Goal: Information Seeking & Learning: Check status

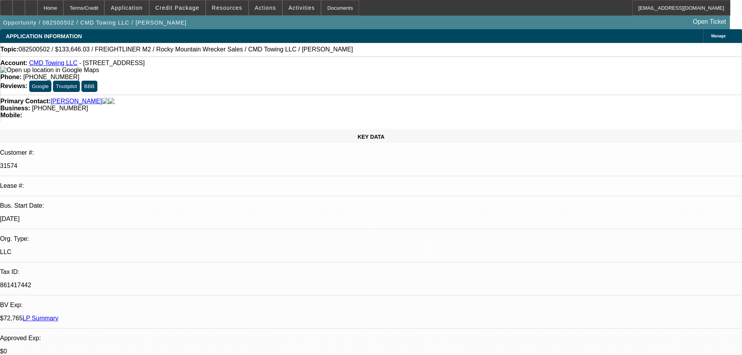
select select "0"
select select "6"
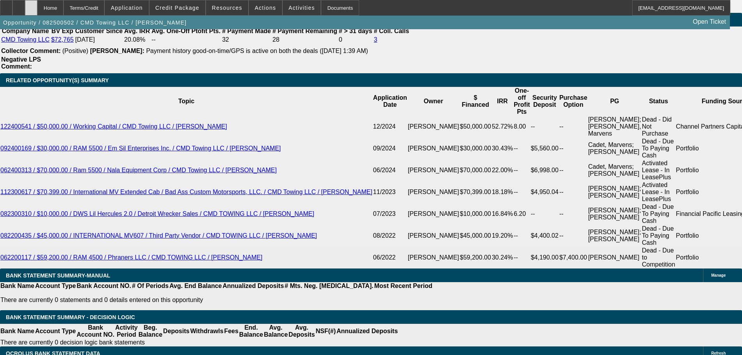
click at [37, 11] on div at bounding box center [31, 8] width 12 height 16
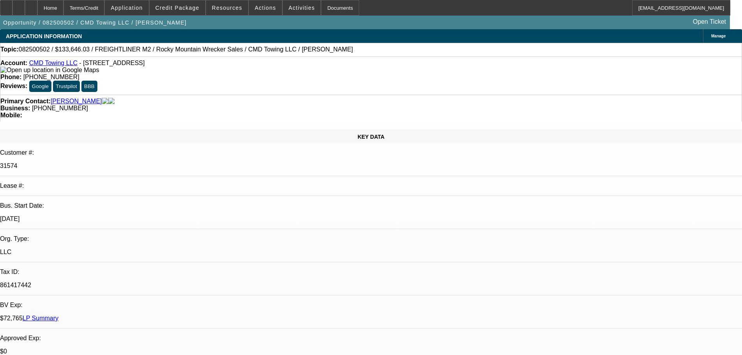
select select "0"
select select "6"
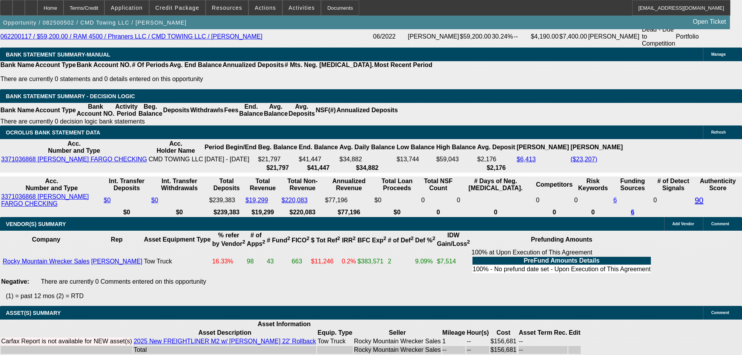
scroll to position [1344, 0]
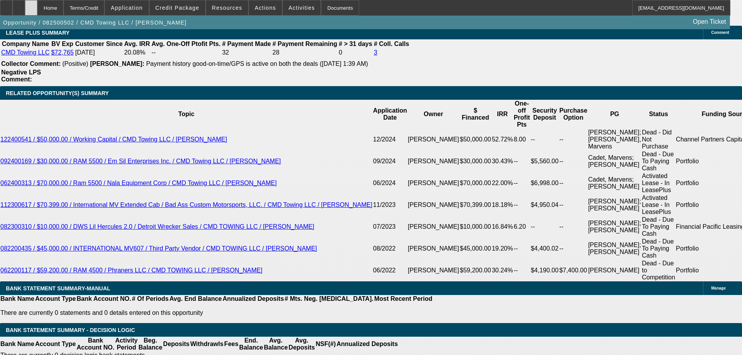
click at [31, 5] on icon at bounding box center [31, 5] width 0 height 0
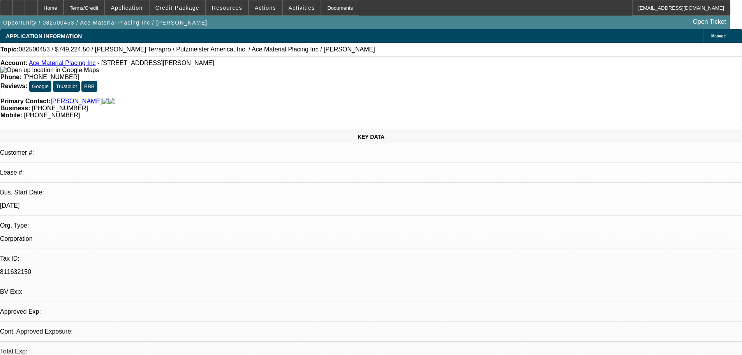
select select "0"
select select "6"
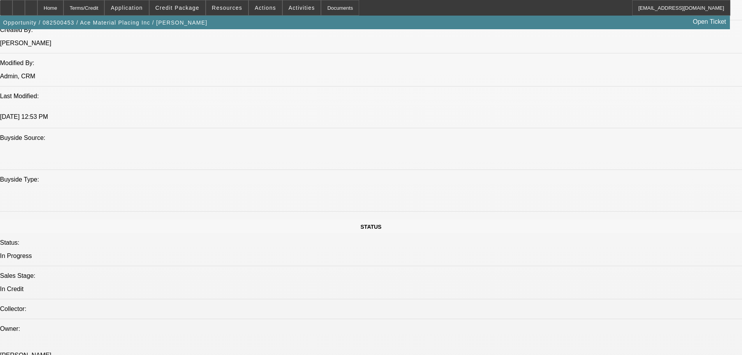
drag, startPoint x: 365, startPoint y: 368, endPoint x: 361, endPoint y: 298, distance: 69.5
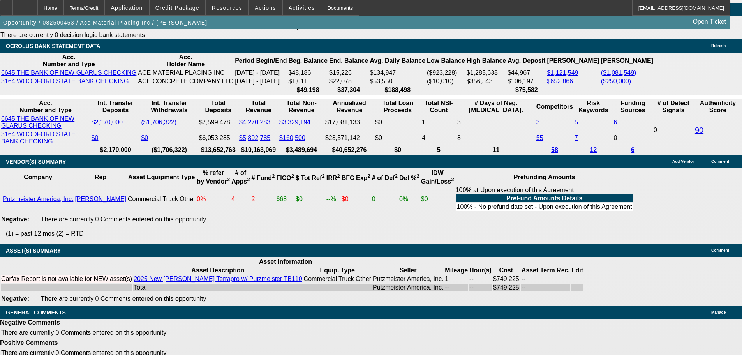
scroll to position [1259, 0]
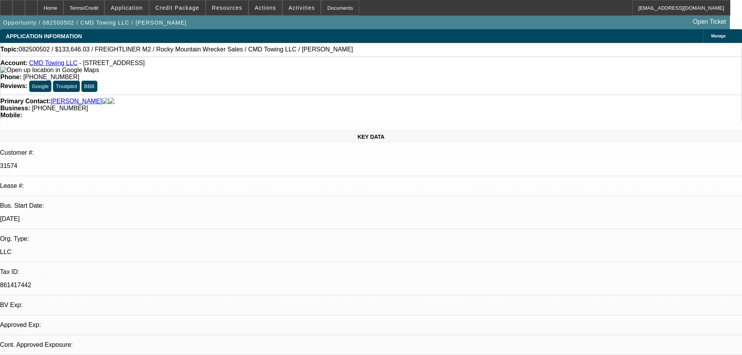
select select "0"
select select "6"
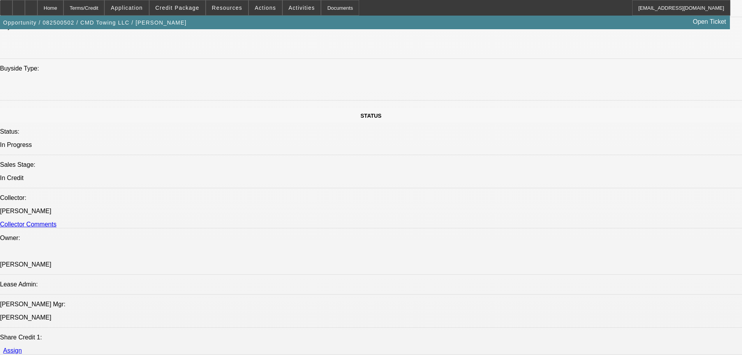
drag, startPoint x: 445, startPoint y: 291, endPoint x: 455, endPoint y: 330, distance: 41.1
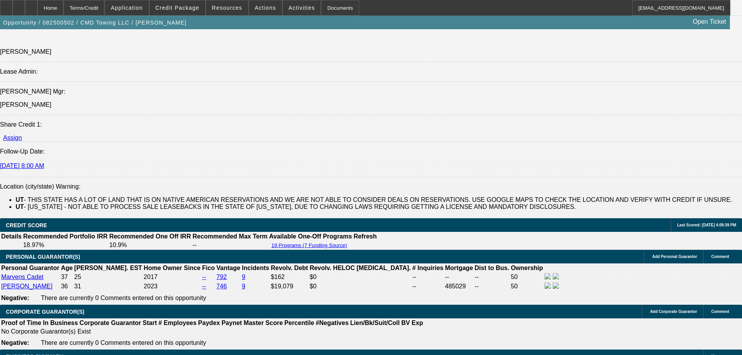
drag, startPoint x: 418, startPoint y: 346, endPoint x: 418, endPoint y: 329, distance: 17.5
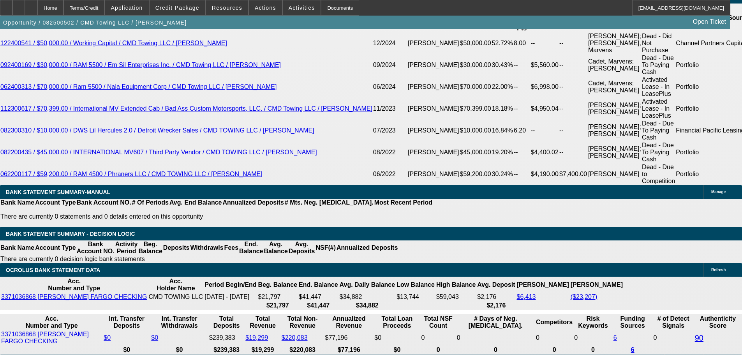
scroll to position [1605, 0]
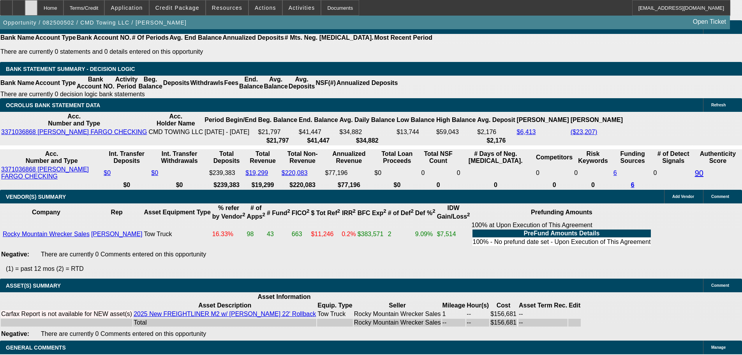
click at [31, 5] on icon at bounding box center [31, 5] width 0 height 0
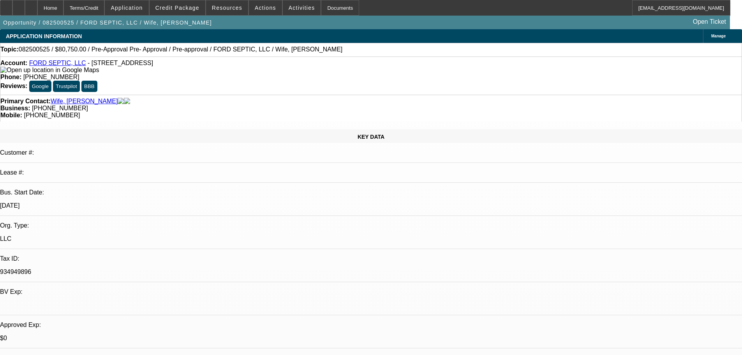
select select "0.15"
select select "2"
select select "0"
select select "6"
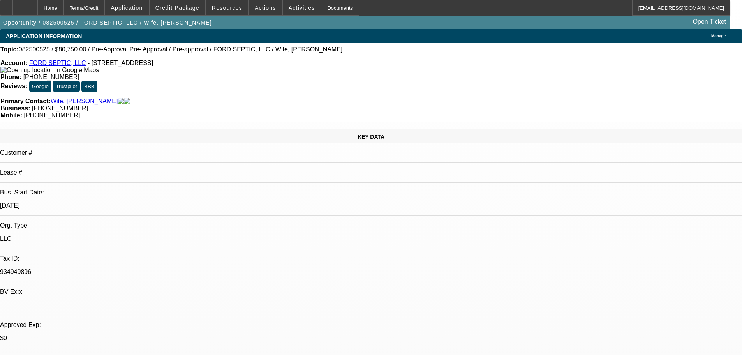
select select "0.15"
select select "2"
select select "0.1"
select select "4"
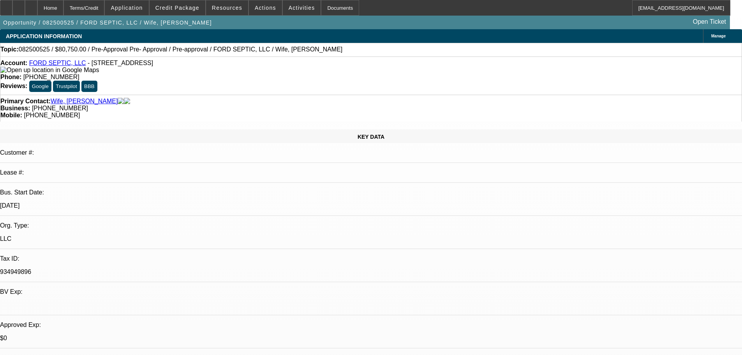
select select "0.15"
select select "2"
select select "0.1"
select select "4"
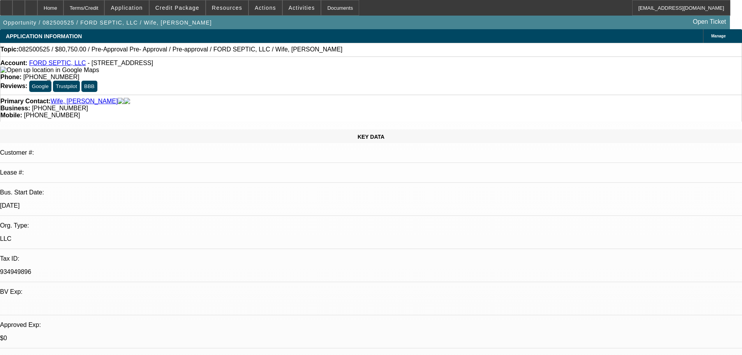
select select "0.15"
select select "2"
select select "0.1"
select select "4"
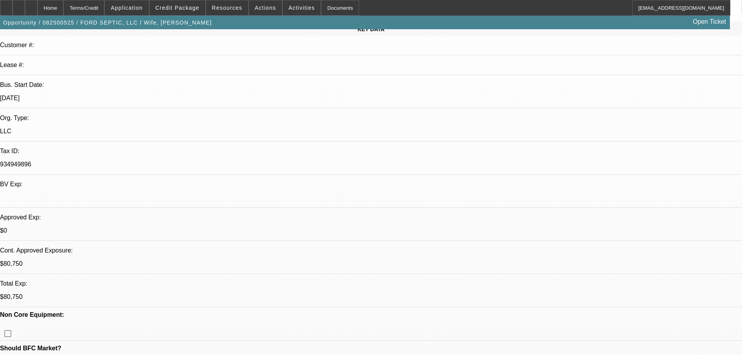
scroll to position [78, 0]
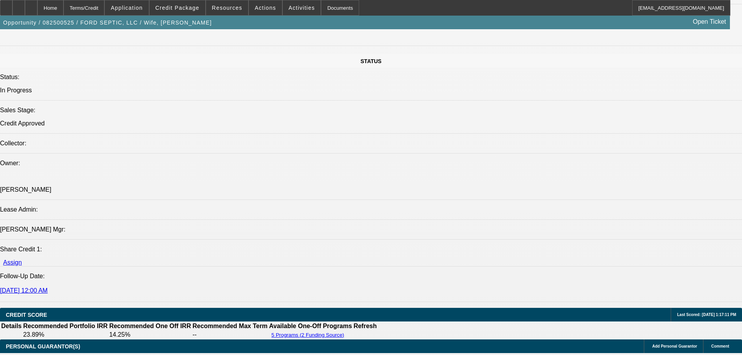
drag, startPoint x: 398, startPoint y: 295, endPoint x: 451, endPoint y: 204, distance: 105.4
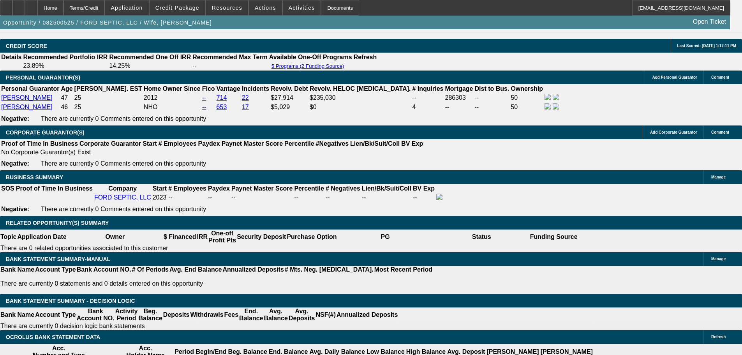
scroll to position [1007, 0]
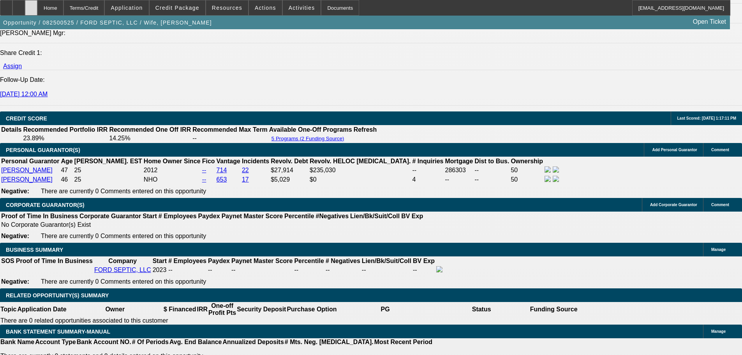
click at [37, 13] on div at bounding box center [31, 8] width 12 height 16
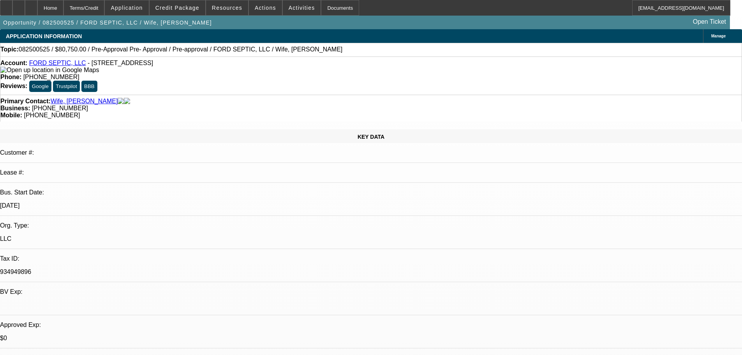
select select "0.15"
select select "2"
select select "0"
select select "6"
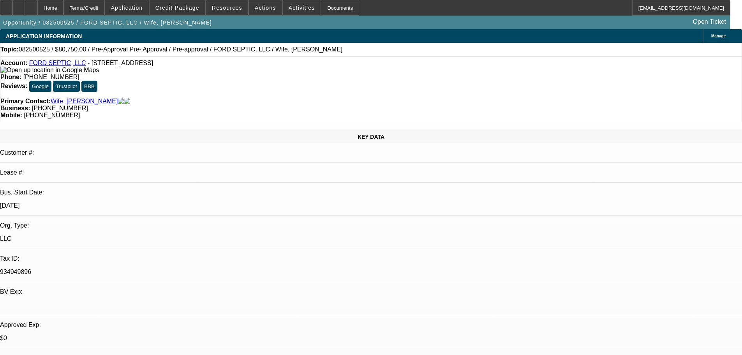
select select "0.15"
select select "2"
select select "0.1"
select select "4"
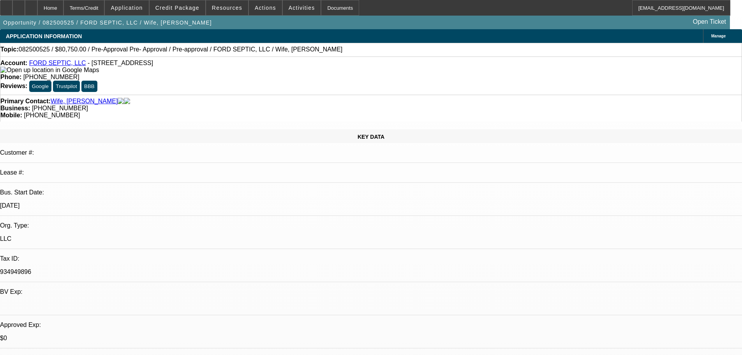
select select "0.15"
select select "2"
select select "0.1"
select select "4"
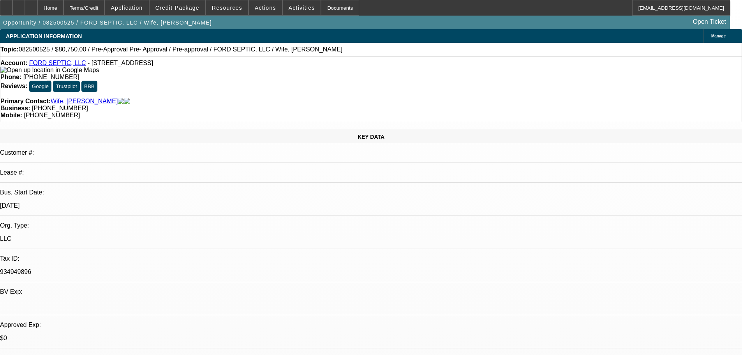
select select "0.15"
select select "2"
select select "0.1"
select select "4"
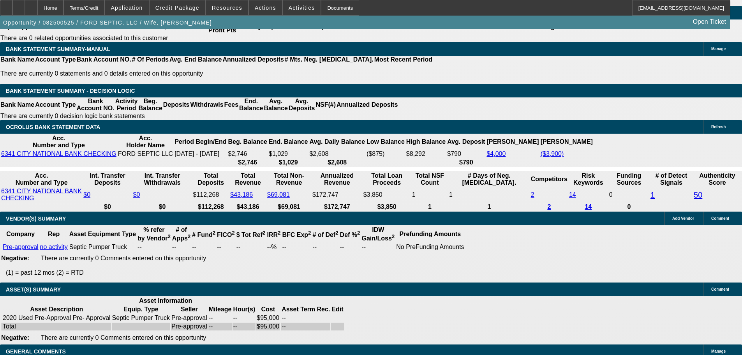
drag, startPoint x: 384, startPoint y: 245, endPoint x: 385, endPoint y: 254, distance: 9.9
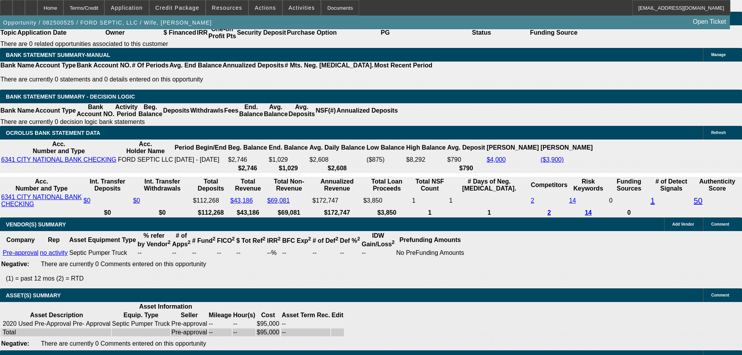
scroll to position [1162, 0]
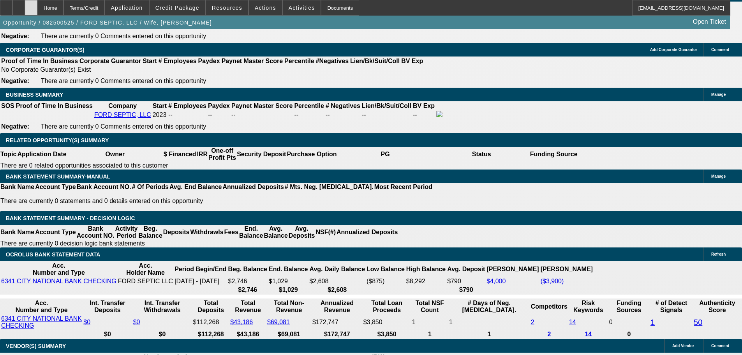
click at [37, 8] on div at bounding box center [31, 8] width 12 height 16
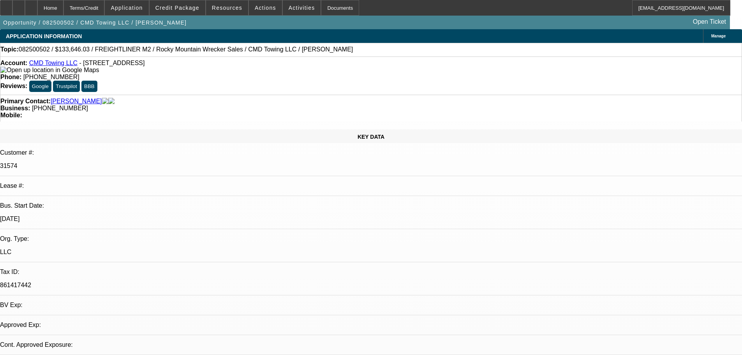
select select "0"
select select "6"
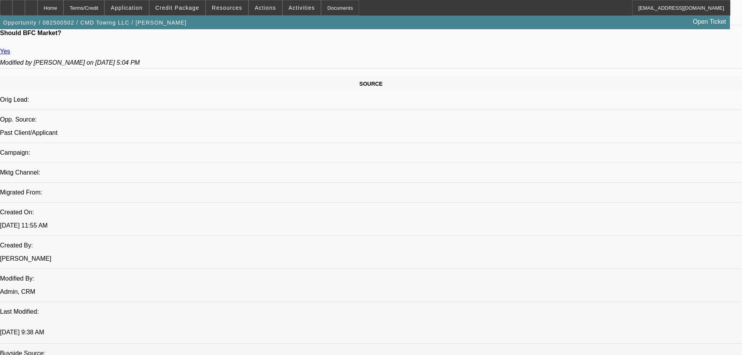
scroll to position [506, 0]
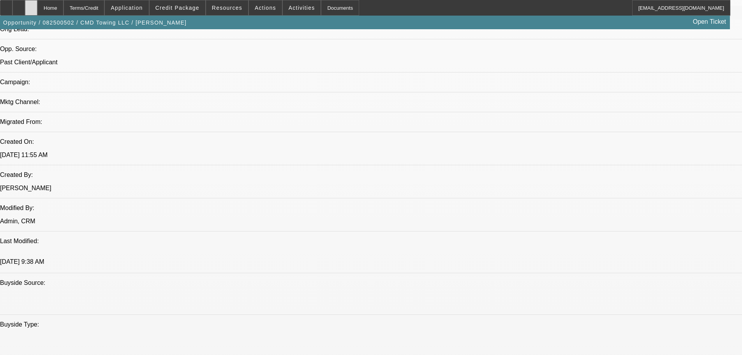
click at [37, 8] on div at bounding box center [31, 8] width 12 height 16
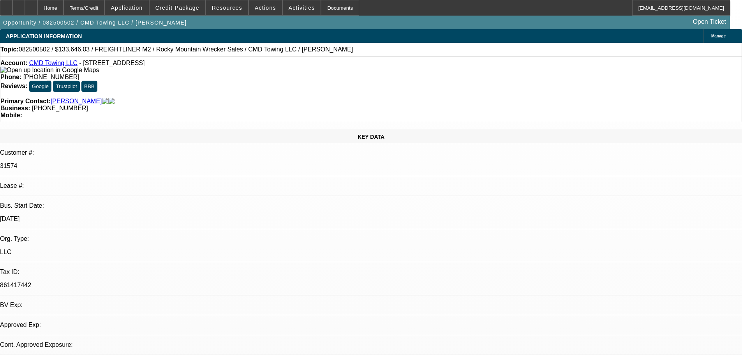
select select "0"
select select "6"
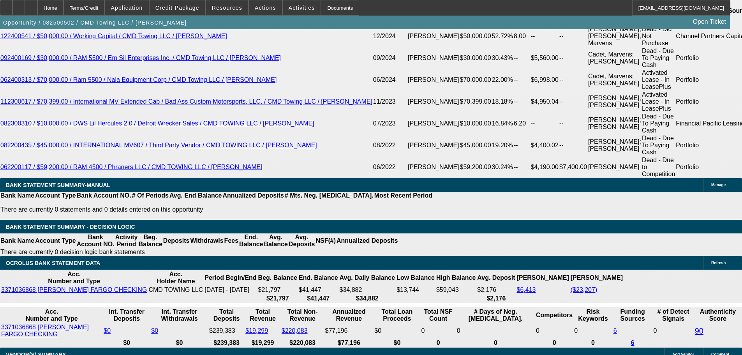
drag, startPoint x: 323, startPoint y: 291, endPoint x: 323, endPoint y: 315, distance: 24.5
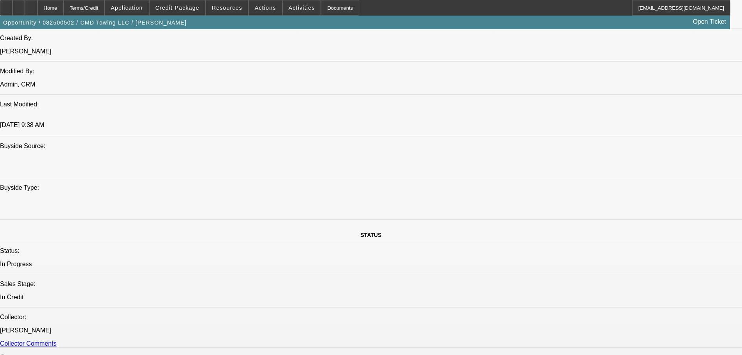
scroll to position [106, 0]
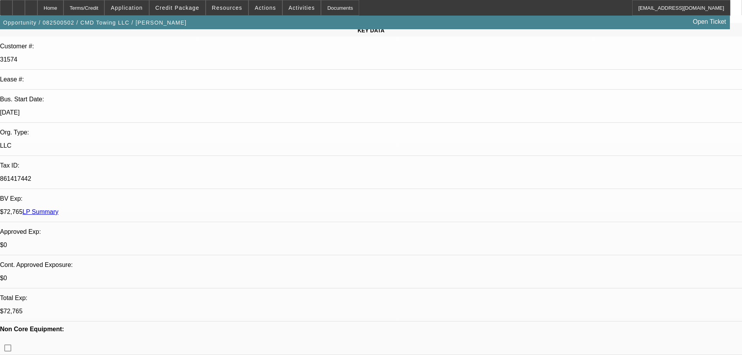
drag, startPoint x: 323, startPoint y: 314, endPoint x: 252, endPoint y: 166, distance: 163.6
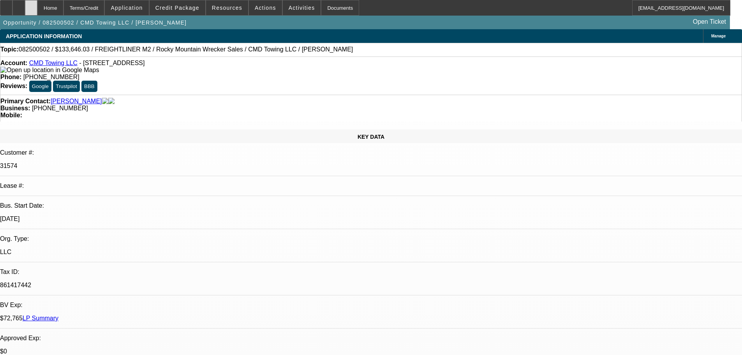
click at [31, 5] on icon at bounding box center [31, 5] width 0 height 0
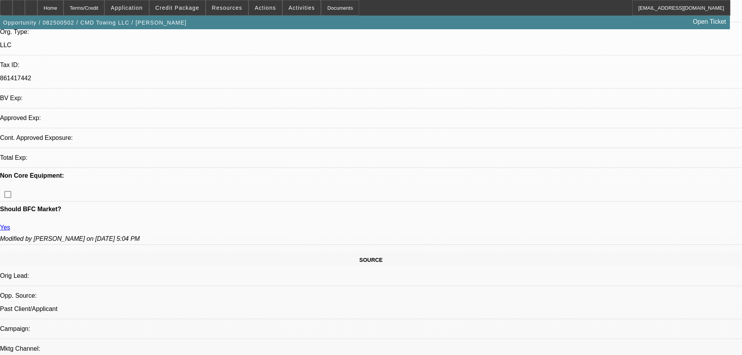
select select "0"
select select "6"
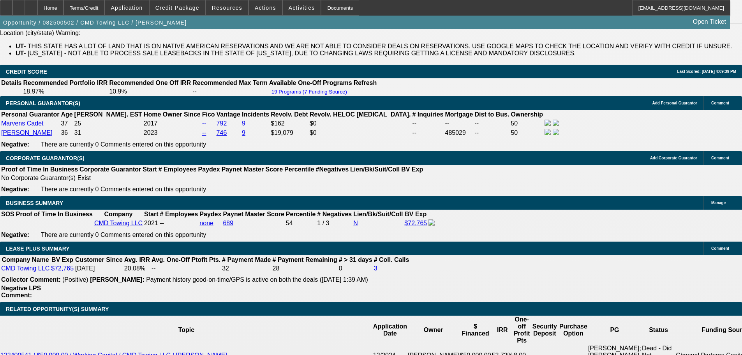
drag, startPoint x: 367, startPoint y: 224, endPoint x: 342, endPoint y: 293, distance: 73.4
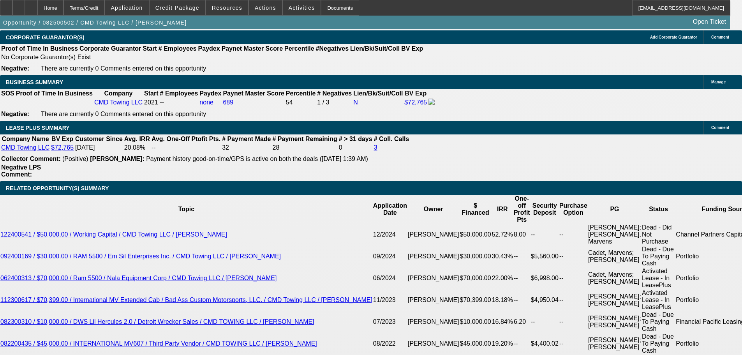
drag, startPoint x: 328, startPoint y: 309, endPoint x: 330, endPoint y: 304, distance: 5.2
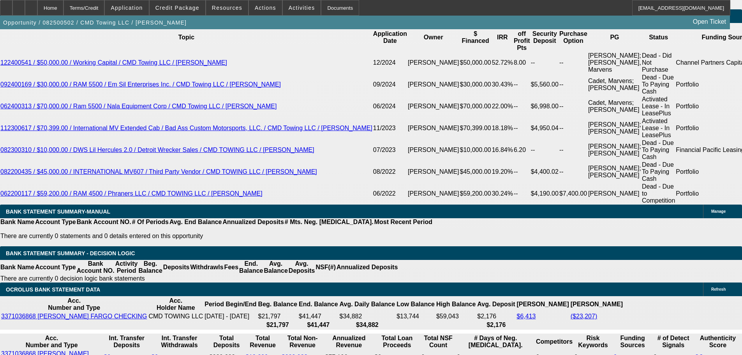
drag, startPoint x: 402, startPoint y: 254, endPoint x: 393, endPoint y: 251, distance: 9.1
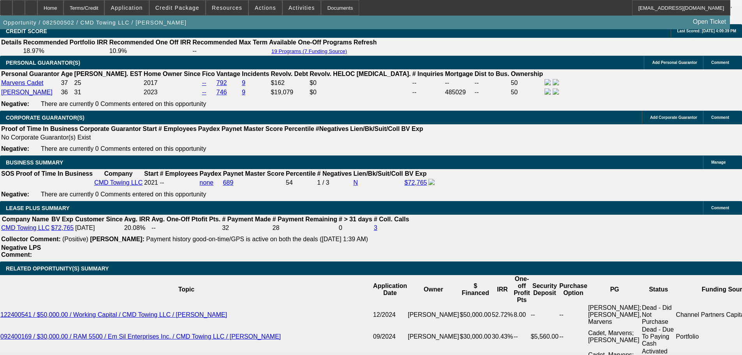
scroll to position [24, 0]
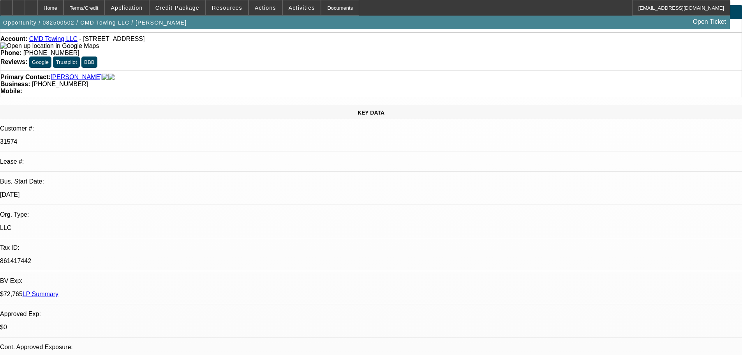
drag, startPoint x: 316, startPoint y: 204, endPoint x: 299, endPoint y: 43, distance: 161.5
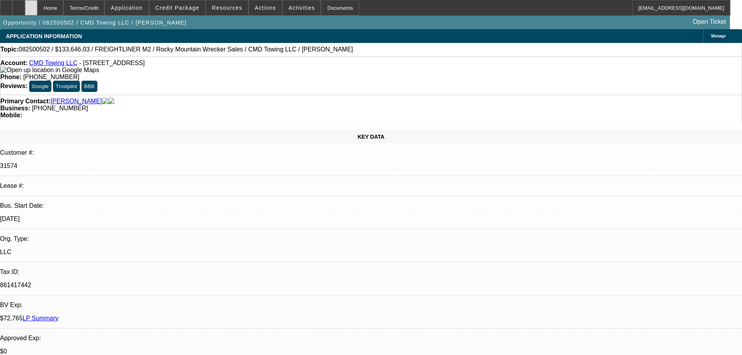
click at [31, 5] on icon at bounding box center [31, 5] width 0 height 0
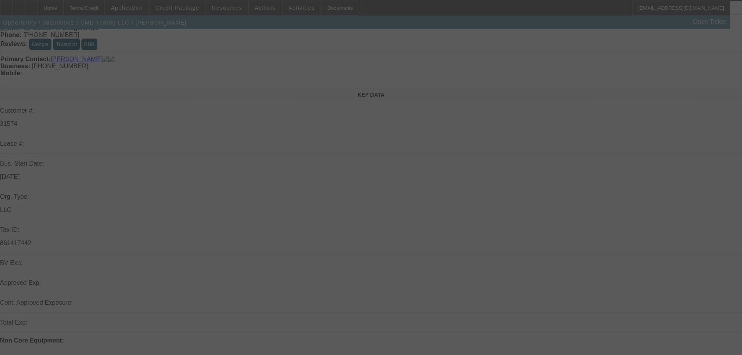
drag, startPoint x: 261, startPoint y: 218, endPoint x: 261, endPoint y: 247, distance: 29.6
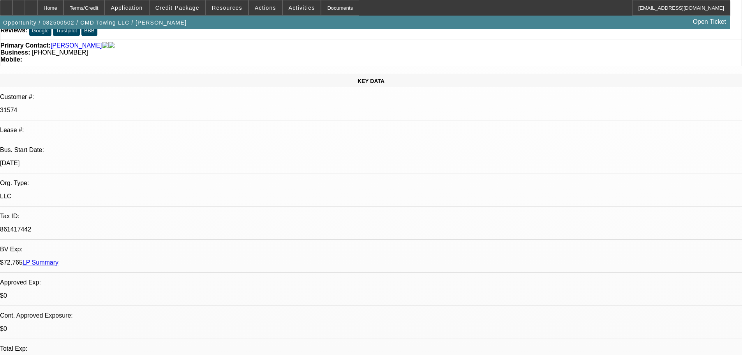
select select "0"
select select "6"
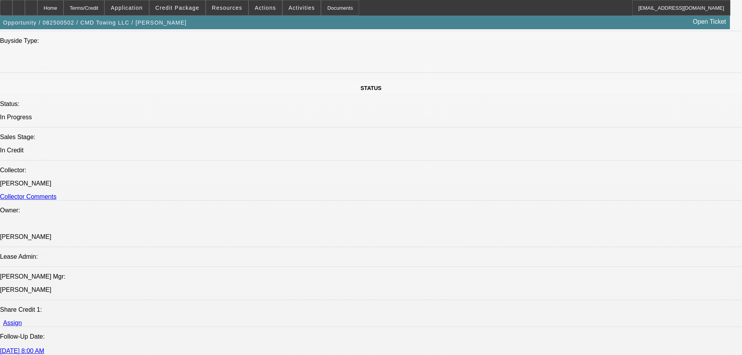
drag, startPoint x: 250, startPoint y: 171, endPoint x: 249, endPoint y: 261, distance: 90.0
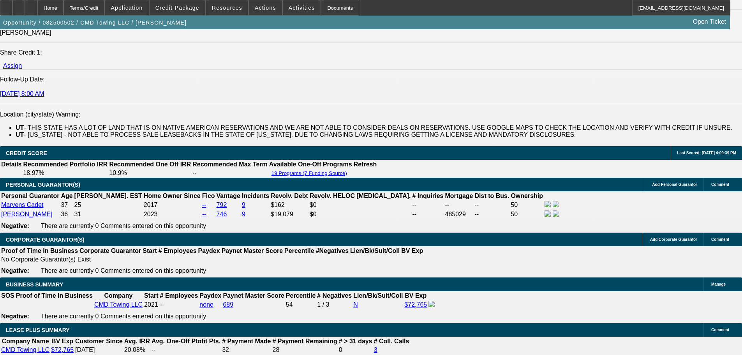
scroll to position [1404, 0]
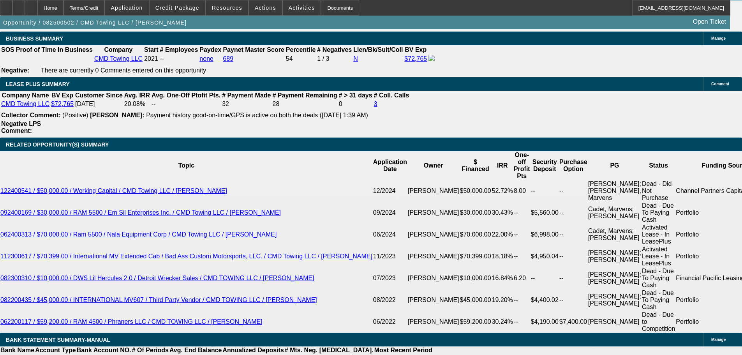
drag, startPoint x: 282, startPoint y: 215, endPoint x: 286, endPoint y: 241, distance: 26.3
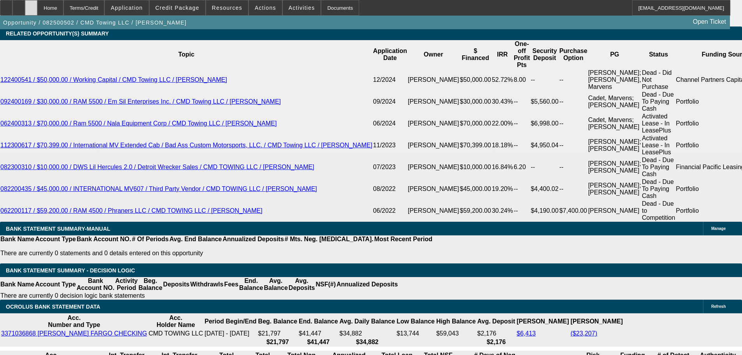
click at [37, 11] on div at bounding box center [31, 8] width 12 height 16
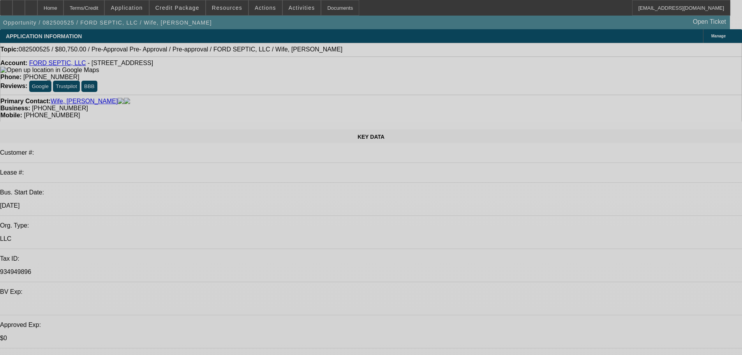
select select "0.15"
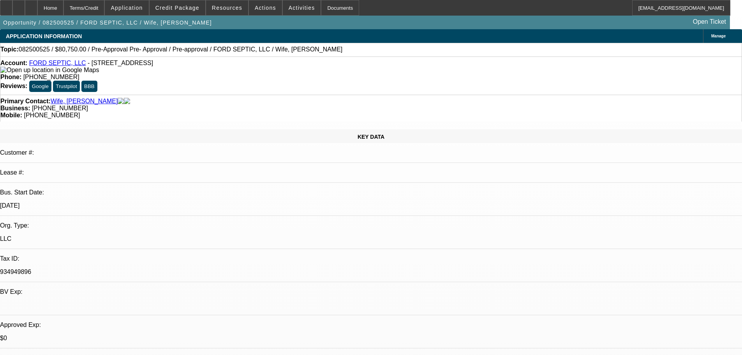
select select "2"
select select "0"
select select "6"
select select "0.15"
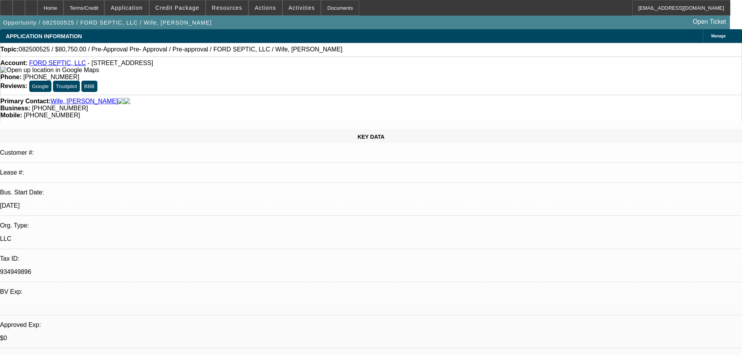
select select "2"
select select "0.1"
select select "4"
select select "0.15"
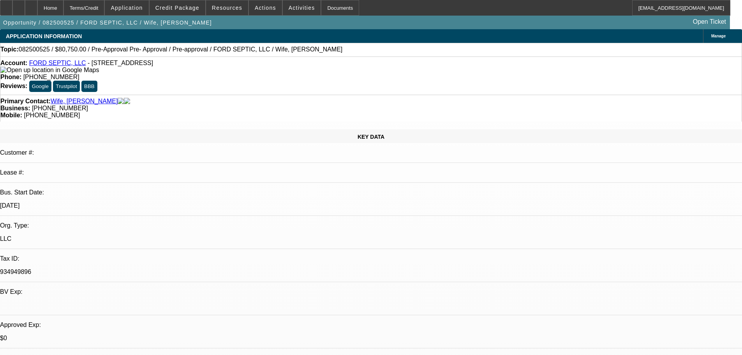
select select "2"
select select "0.1"
select select "4"
select select "0.15"
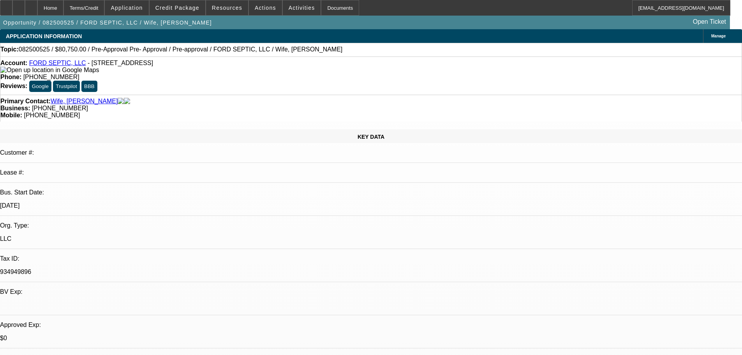
select select "2"
select select "0.1"
select select "4"
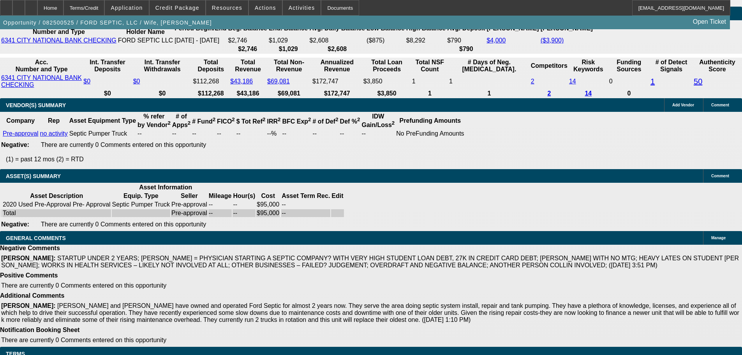
drag, startPoint x: 314, startPoint y: 201, endPoint x: 314, endPoint y: 221, distance: 19.5
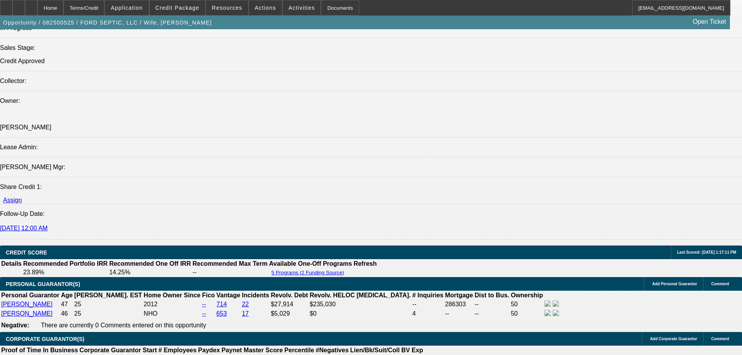
drag, startPoint x: 317, startPoint y: 120, endPoint x: 319, endPoint y: 201, distance: 81.1
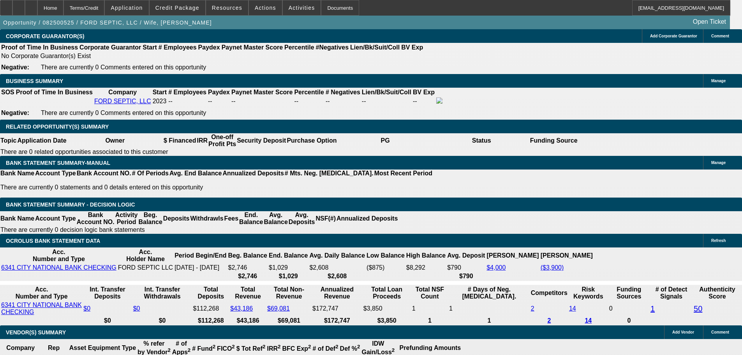
drag, startPoint x: 293, startPoint y: 191, endPoint x: 290, endPoint y: 200, distance: 10.0
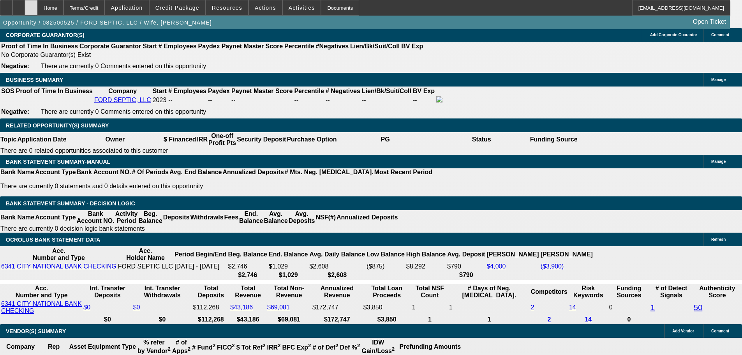
click at [37, 12] on div at bounding box center [31, 8] width 12 height 16
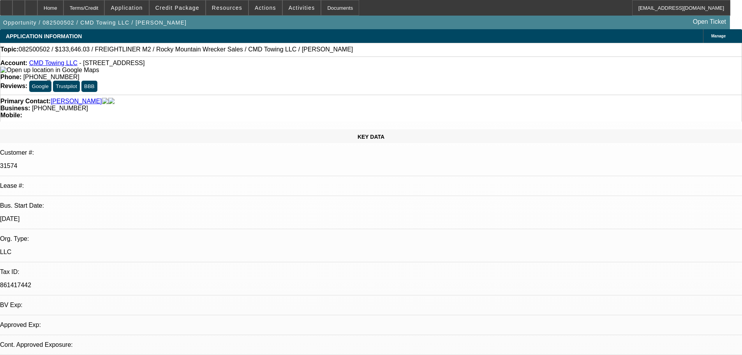
select select "0"
select select "6"
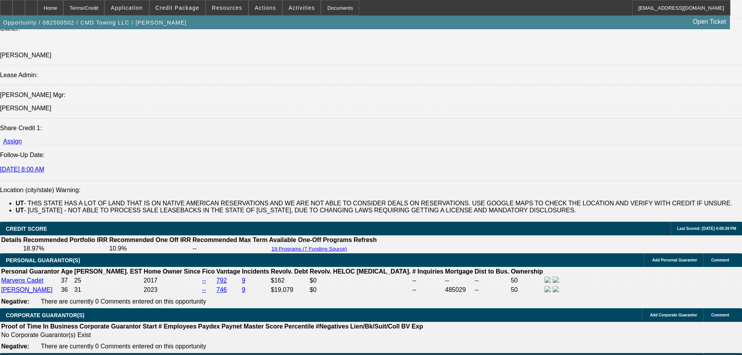
scroll to position [974, 0]
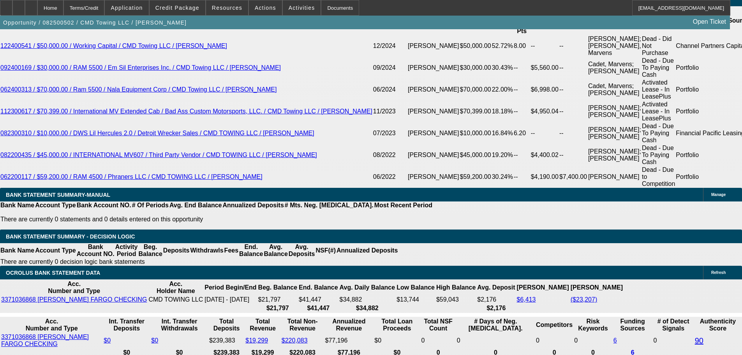
drag, startPoint x: 216, startPoint y: 303, endPoint x: 198, endPoint y: 373, distance: 72.0
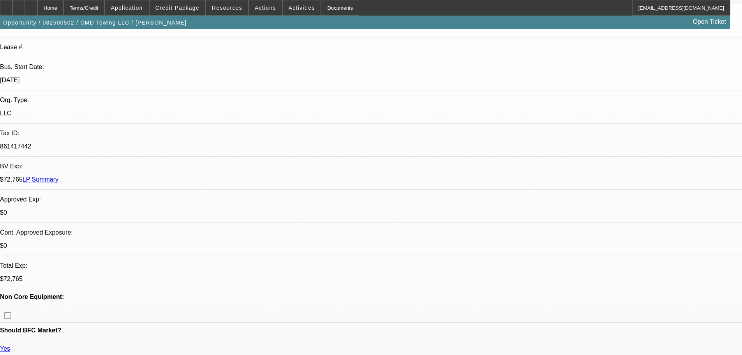
scroll to position [0, 0]
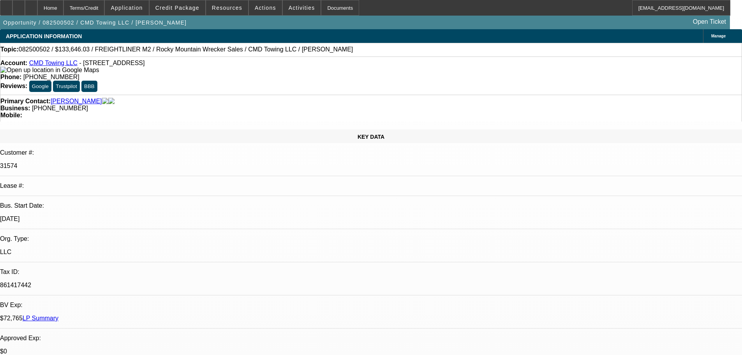
drag, startPoint x: 230, startPoint y: 196, endPoint x: 226, endPoint y: 62, distance: 134.5
click at [37, 9] on div at bounding box center [31, 8] width 12 height 16
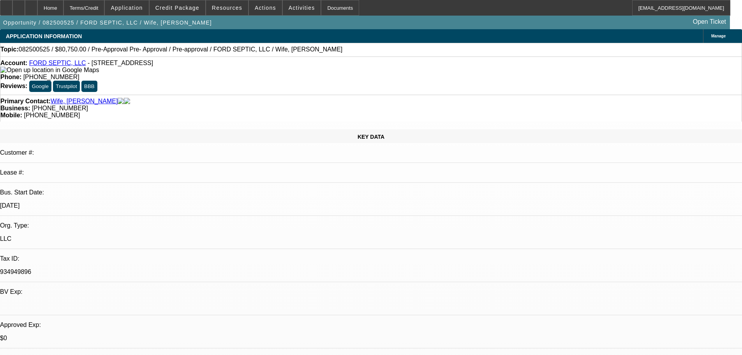
select select "0.15"
select select "2"
select select "0"
select select "6"
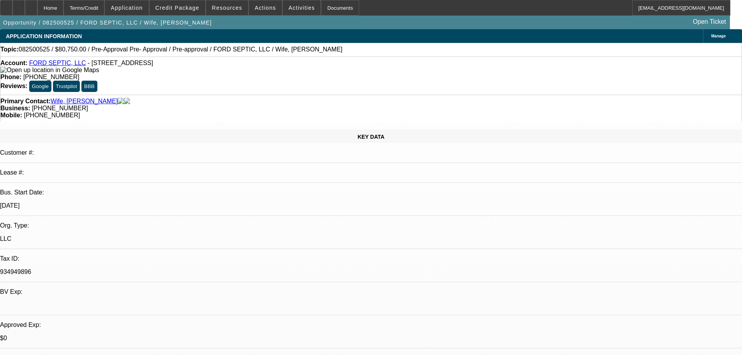
select select "0.15"
select select "2"
select select "0.1"
select select "4"
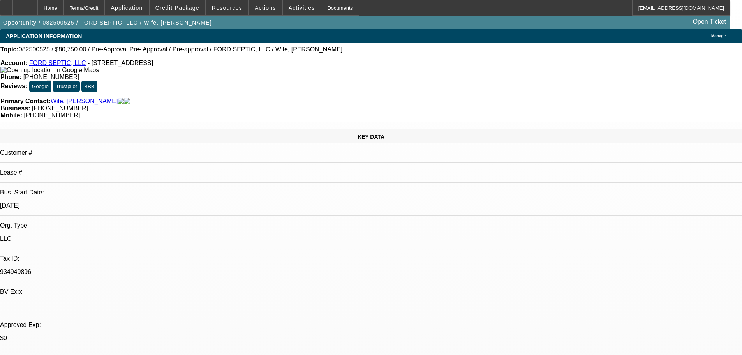
select select "0.15"
select select "2"
select select "0.1"
select select "4"
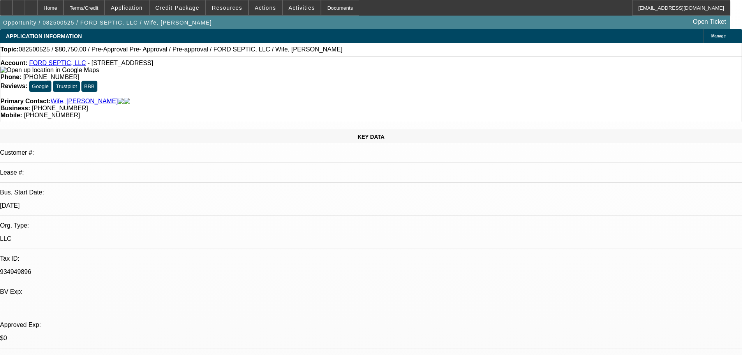
select select "0.15"
select select "2"
select select "0.1"
select select "4"
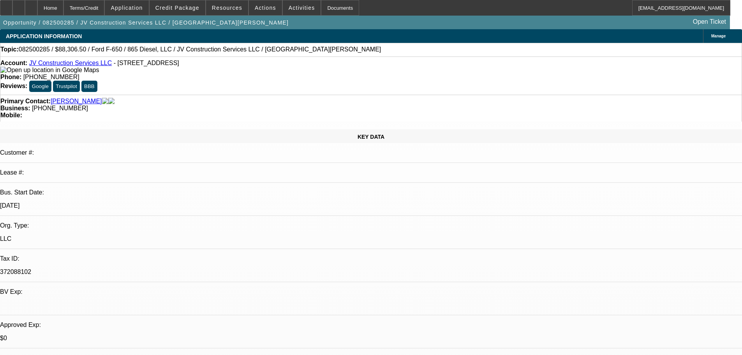
select select "0.15"
select select "2"
select select "0.1"
select select "4"
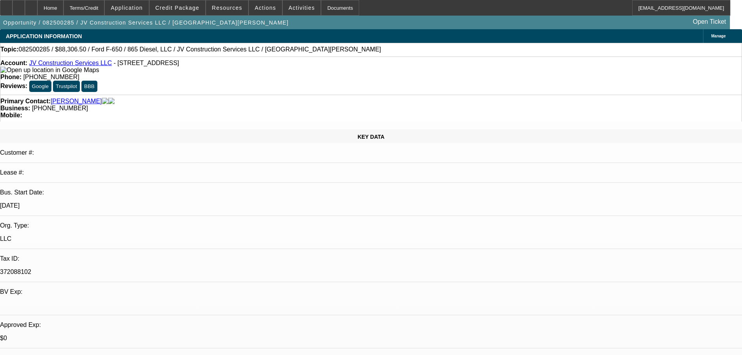
select select "0.1"
select select "2"
select select "0.1"
select select "4"
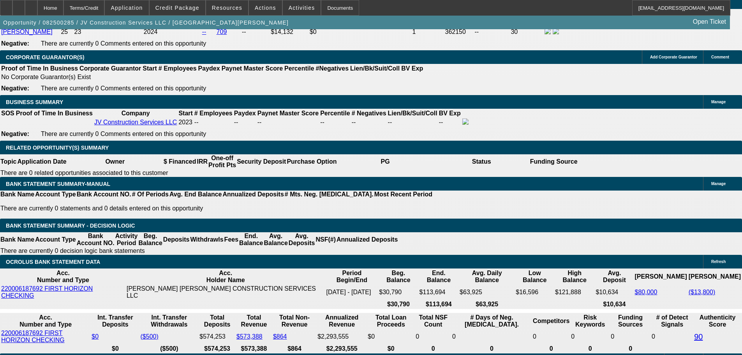
scroll to position [1286, 0]
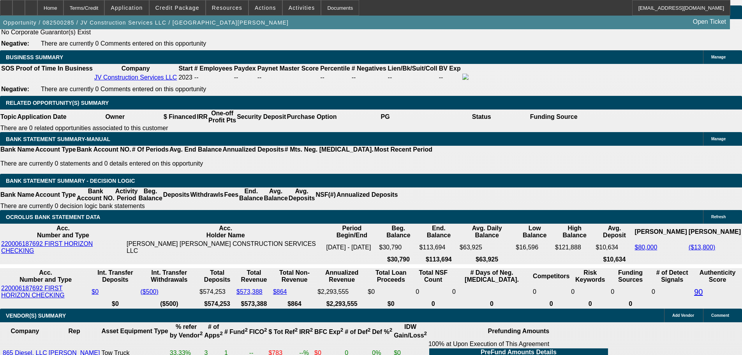
scroll to position [0, 0]
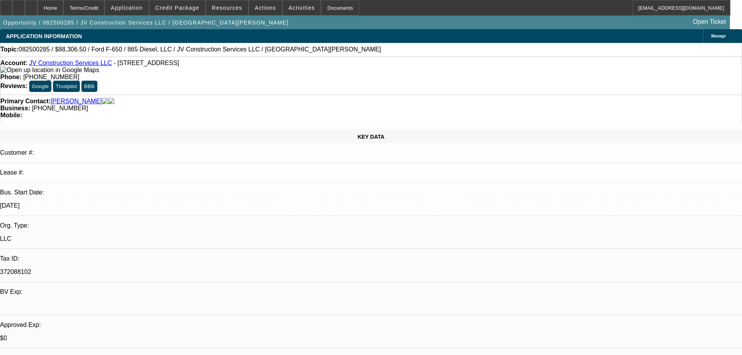
drag, startPoint x: 253, startPoint y: 189, endPoint x: 272, endPoint y: 44, distance: 146.2
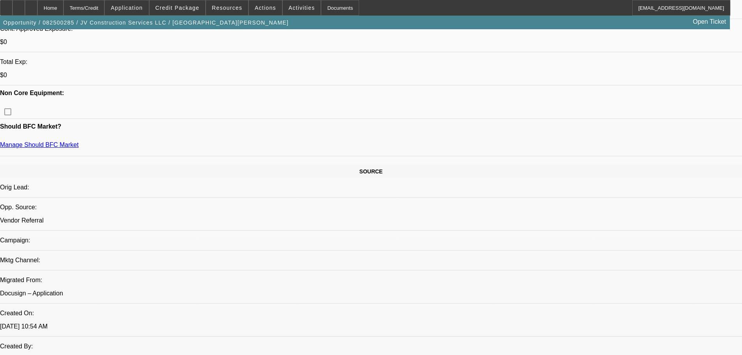
drag, startPoint x: 296, startPoint y: 174, endPoint x: 275, endPoint y: 242, distance: 71.8
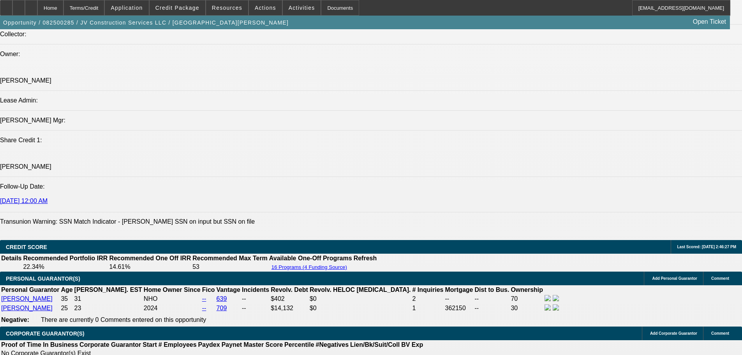
drag, startPoint x: 288, startPoint y: 111, endPoint x: 286, endPoint y: 99, distance: 11.5
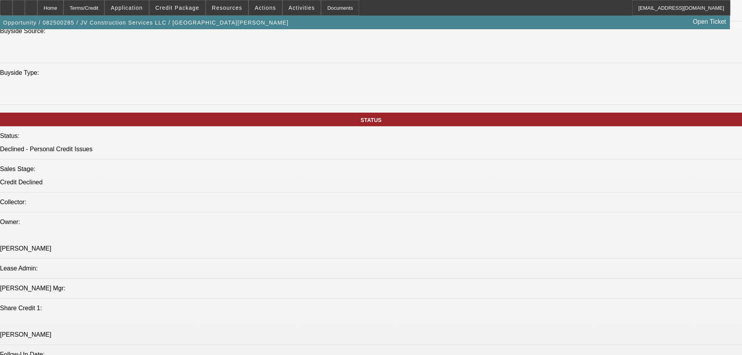
drag, startPoint x: 280, startPoint y: 167, endPoint x: 258, endPoint y: 62, distance: 106.6
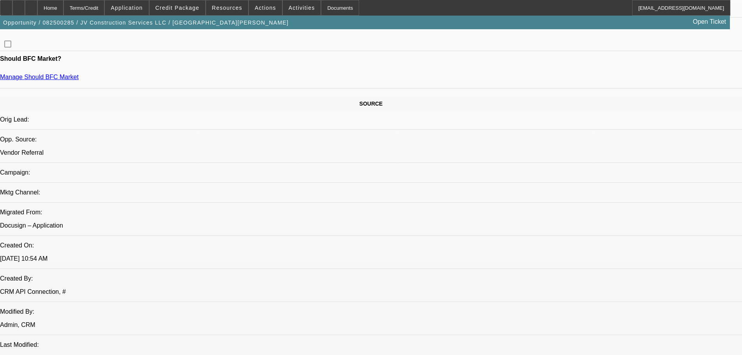
drag, startPoint x: 275, startPoint y: 211, endPoint x: 278, endPoint y: 230, distance: 18.9
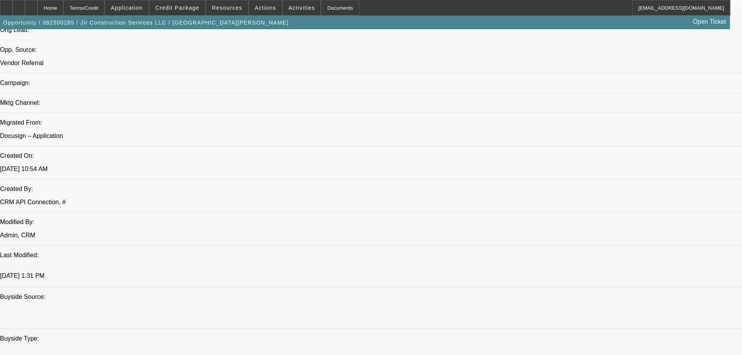
scroll to position [526, 0]
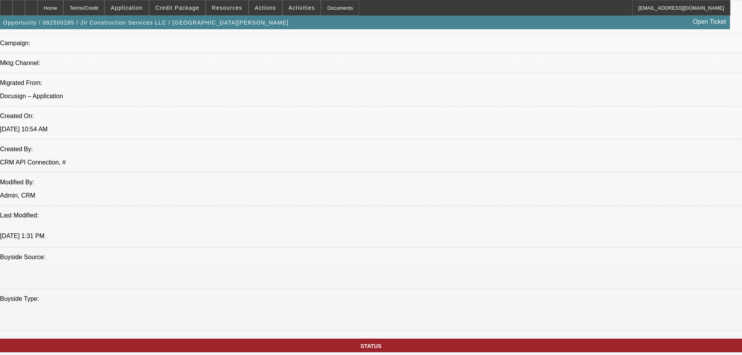
drag, startPoint x: 284, startPoint y: 235, endPoint x: 282, endPoint y: 239, distance: 4.7
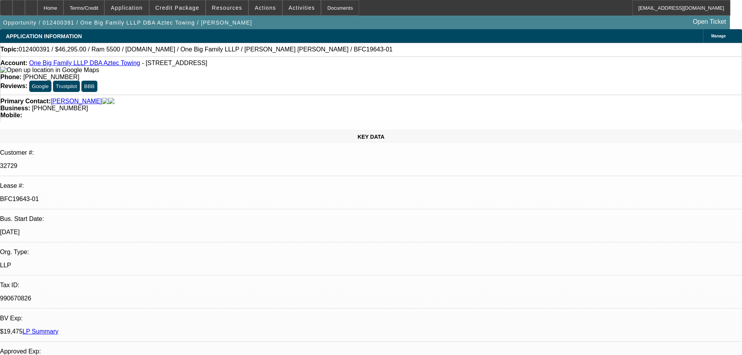
select select "0"
select select "2"
select select "0.1"
select select "4"
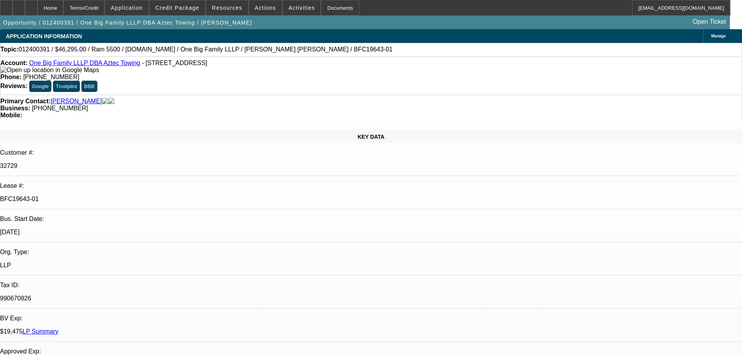
select select "0"
select select "2"
select select "0.1"
select select "4"
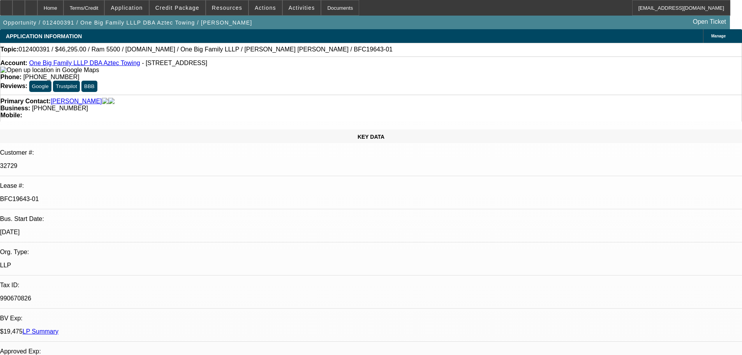
select select "0"
select select "2"
select select "0.1"
select select "4"
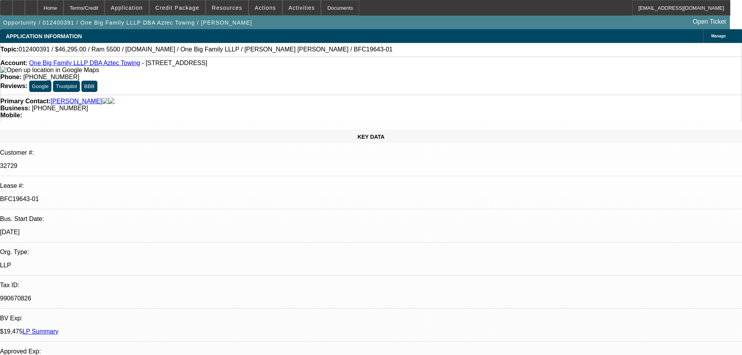
select select "0"
select select "2"
select select "0.1"
select select "4"
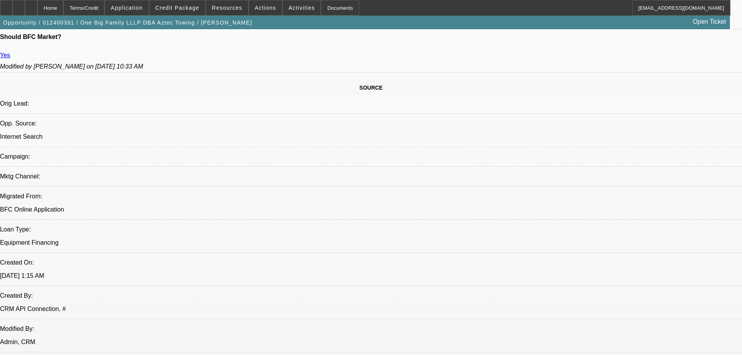
drag, startPoint x: 131, startPoint y: 222, endPoint x: 100, endPoint y: 342, distance: 124.3
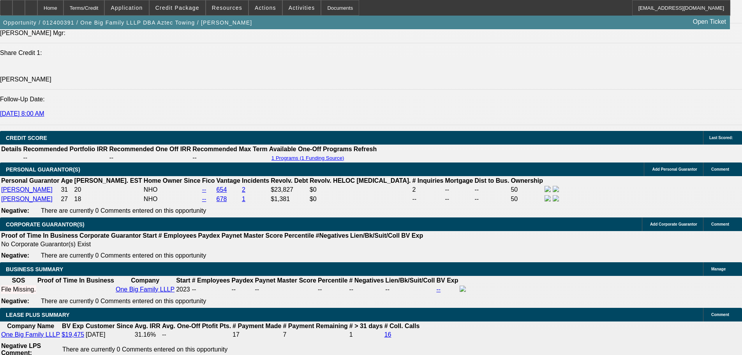
drag, startPoint x: 259, startPoint y: 323, endPoint x: 256, endPoint y: 299, distance: 24.7
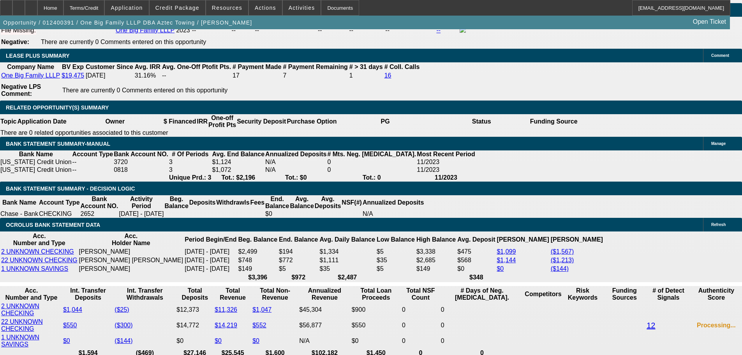
scroll to position [1337, 0]
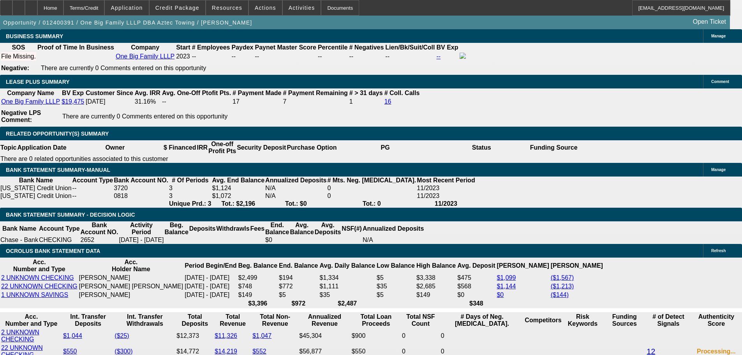
drag, startPoint x: 404, startPoint y: 220, endPoint x: 406, endPoint y: 195, distance: 24.7
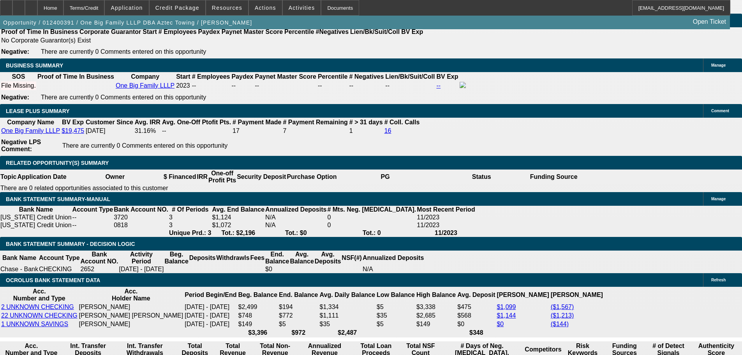
drag, startPoint x: 409, startPoint y: 224, endPoint x: 409, endPoint y: 209, distance: 14.8
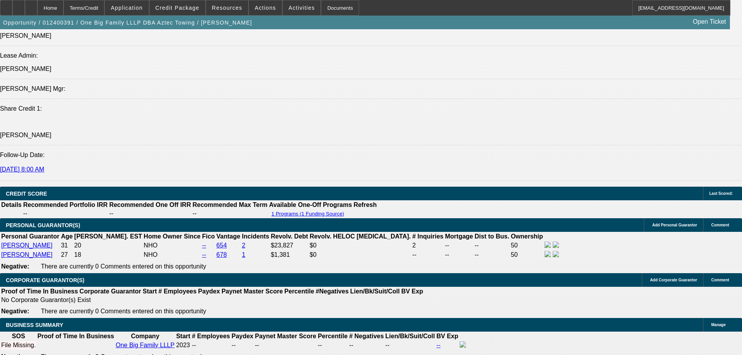
drag, startPoint x: 407, startPoint y: 229, endPoint x: 405, endPoint y: 180, distance: 48.8
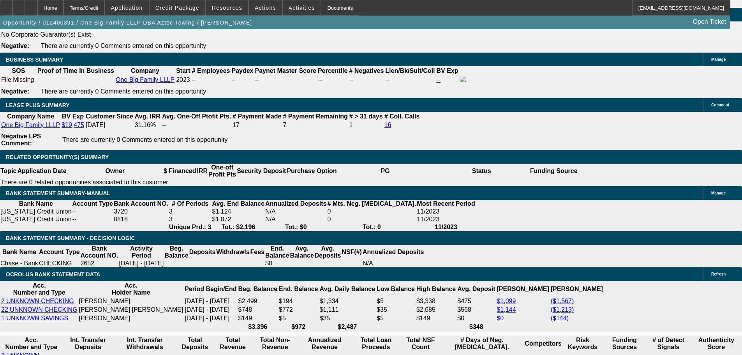
drag, startPoint x: 402, startPoint y: 196, endPoint x: 423, endPoint y: 335, distance: 141.1
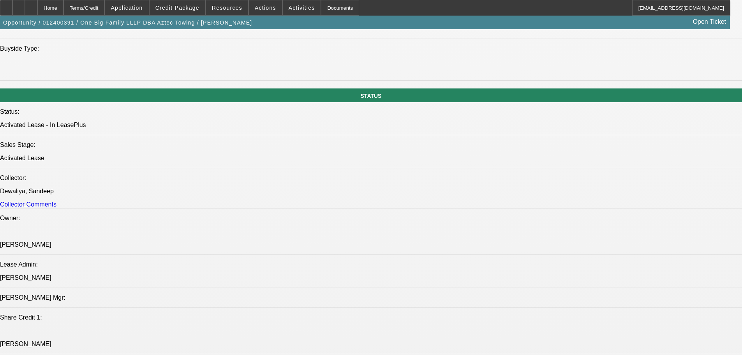
drag, startPoint x: 407, startPoint y: 236, endPoint x: 404, endPoint y: 166, distance: 69.4
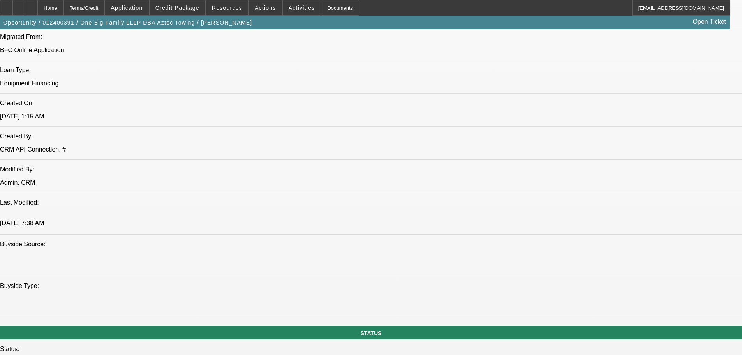
drag, startPoint x: 404, startPoint y: 195, endPoint x: 405, endPoint y: 155, distance: 39.8
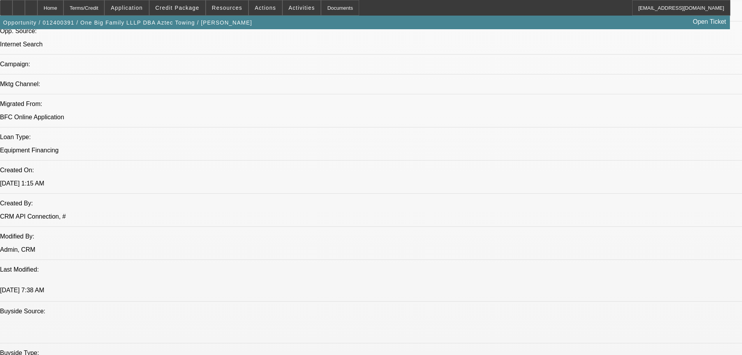
scroll to position [446, 0]
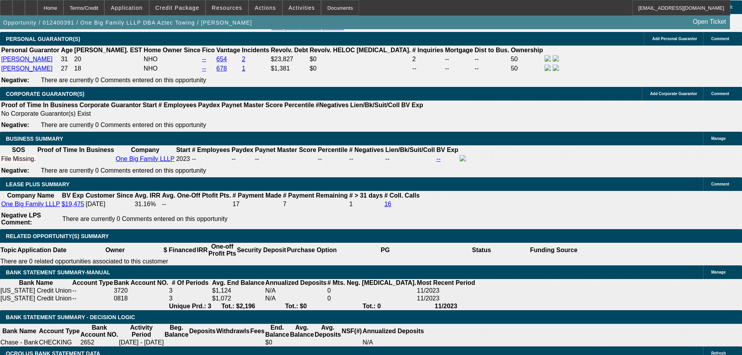
scroll to position [1303, 0]
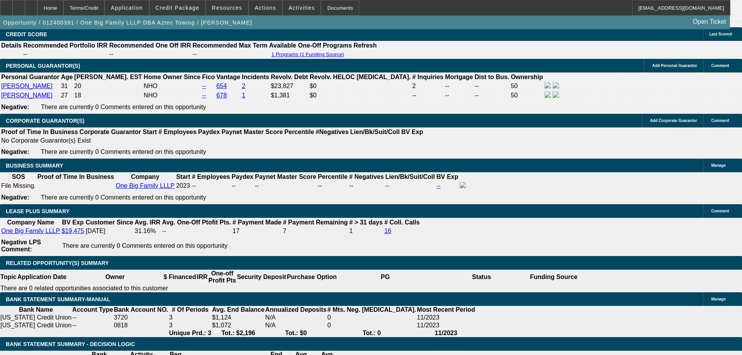
drag, startPoint x: 478, startPoint y: 217, endPoint x: 462, endPoint y: 78, distance: 139.6
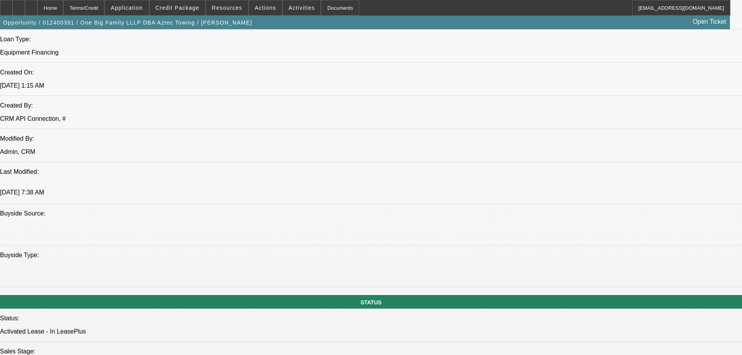
scroll to position [641, 0]
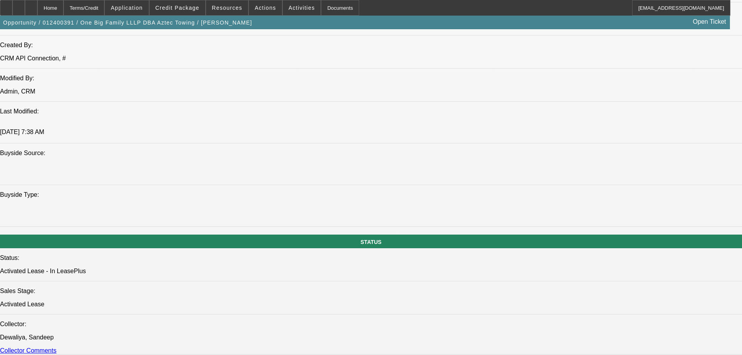
drag, startPoint x: 226, startPoint y: 148, endPoint x: 213, endPoint y: 70, distance: 79.4
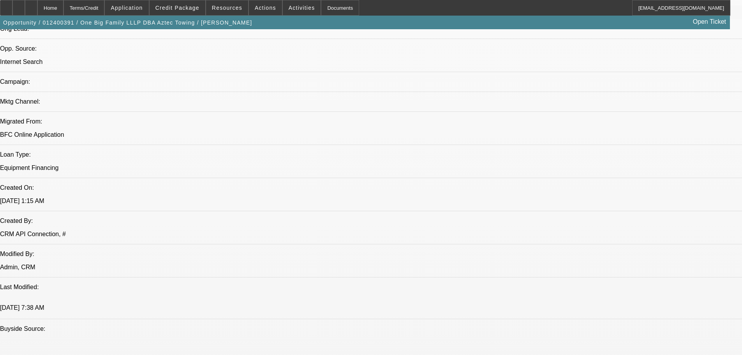
scroll to position [316, 0]
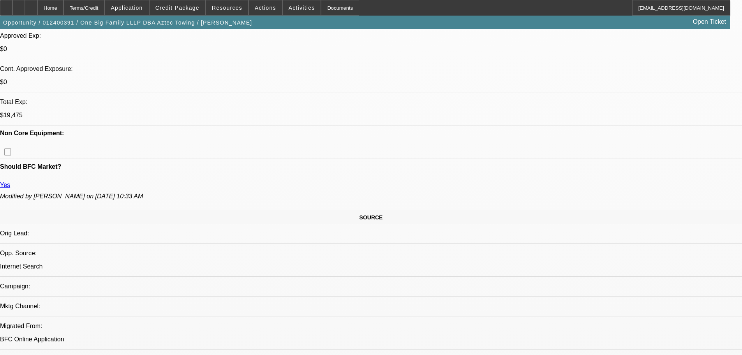
drag, startPoint x: 279, startPoint y: 226, endPoint x: 277, endPoint y: 157, distance: 69.0
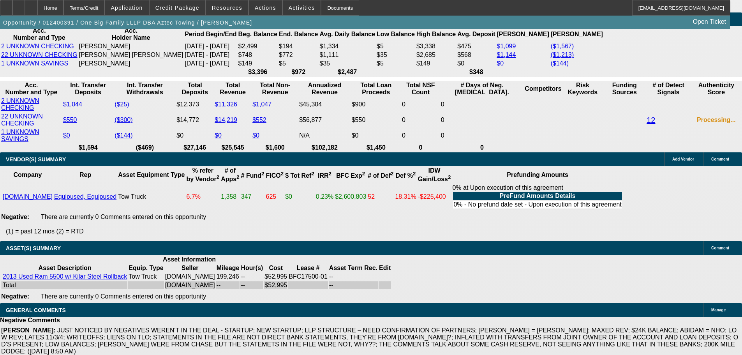
drag, startPoint x: 255, startPoint y: 235, endPoint x: 305, endPoint y: 370, distance: 143.7
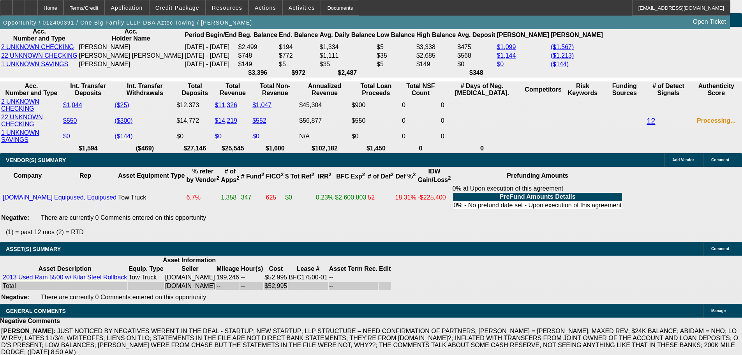
scroll to position [1101, 0]
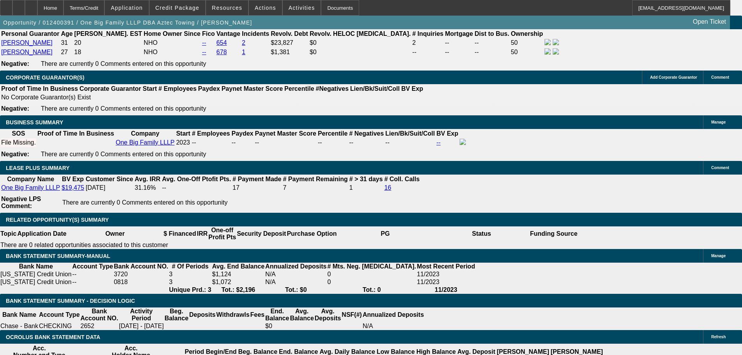
drag, startPoint x: 270, startPoint y: 323, endPoint x: 269, endPoint y: 219, distance: 103.6
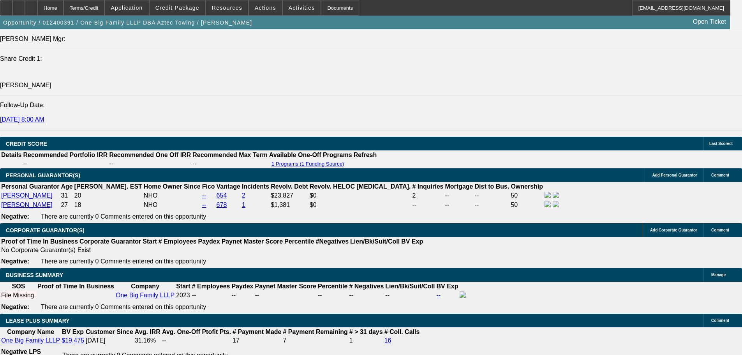
drag, startPoint x: 279, startPoint y: 272, endPoint x: 287, endPoint y: 328, distance: 57.0
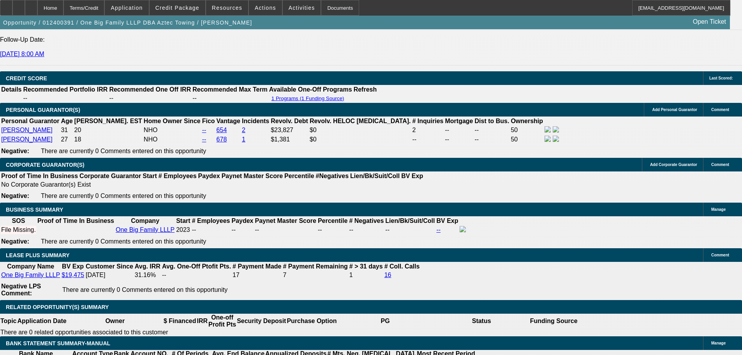
drag, startPoint x: 388, startPoint y: 201, endPoint x: 387, endPoint y: 243, distance: 42.1
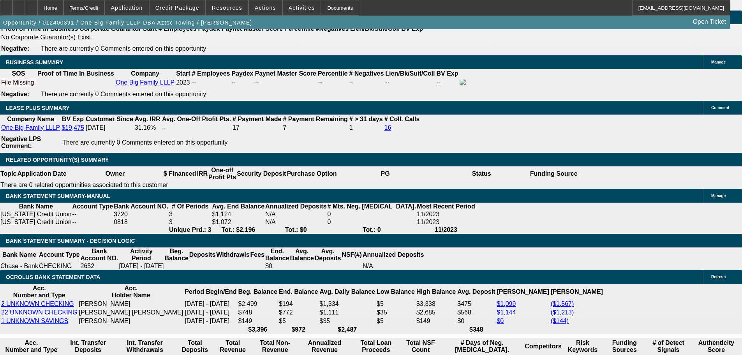
drag, startPoint x: 378, startPoint y: 282, endPoint x: 378, endPoint y: 271, distance: 10.9
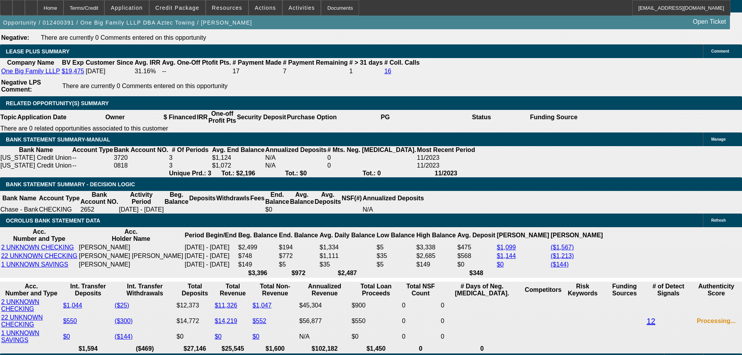
scroll to position [1351, 0]
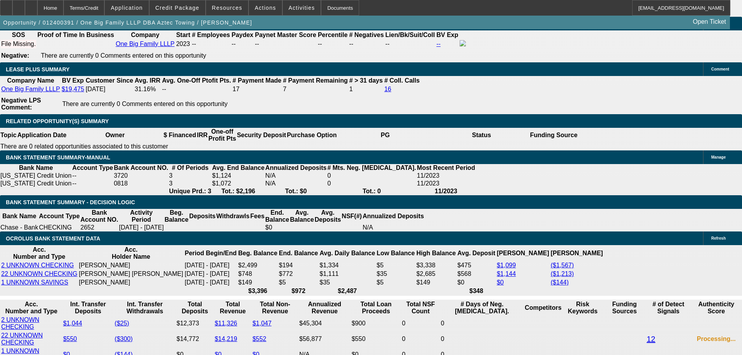
drag, startPoint x: 403, startPoint y: 227, endPoint x: 400, endPoint y: 207, distance: 19.7
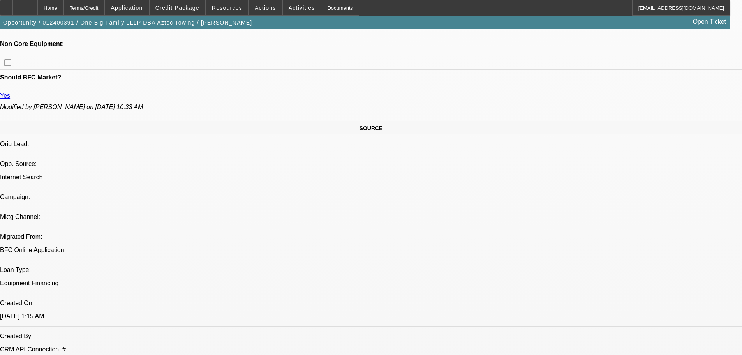
drag, startPoint x: 280, startPoint y: 131, endPoint x: 293, endPoint y: -17, distance: 148.6
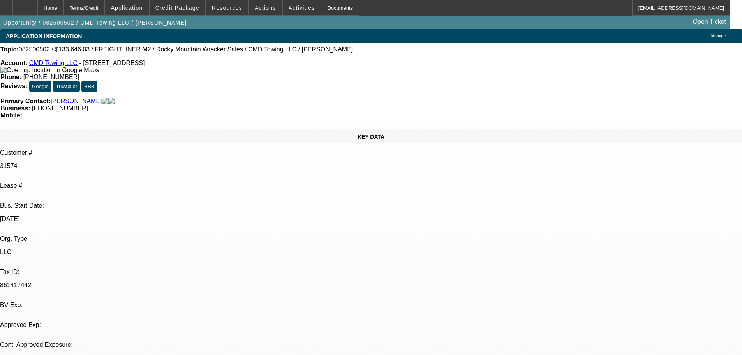
select select "0"
select select "6"
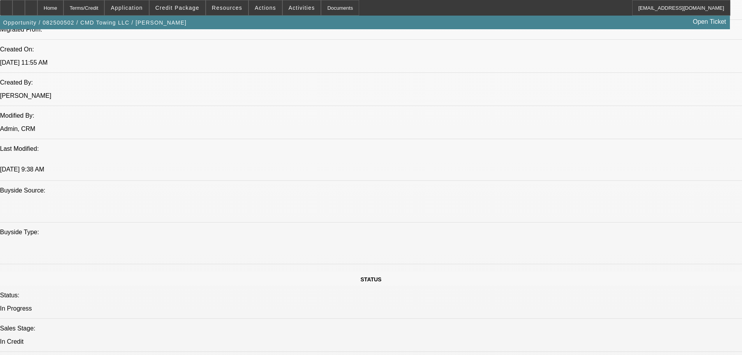
drag, startPoint x: 289, startPoint y: 373, endPoint x: 286, endPoint y: 359, distance: 14.3
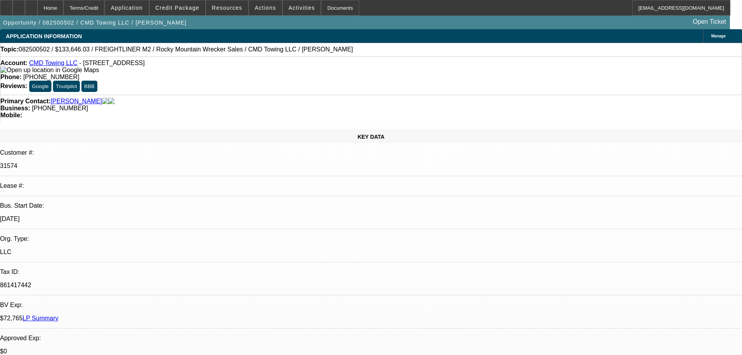
drag, startPoint x: 325, startPoint y: 102, endPoint x: 320, endPoint y: 55, distance: 47.4
click at [37, 9] on div at bounding box center [31, 8] width 12 height 16
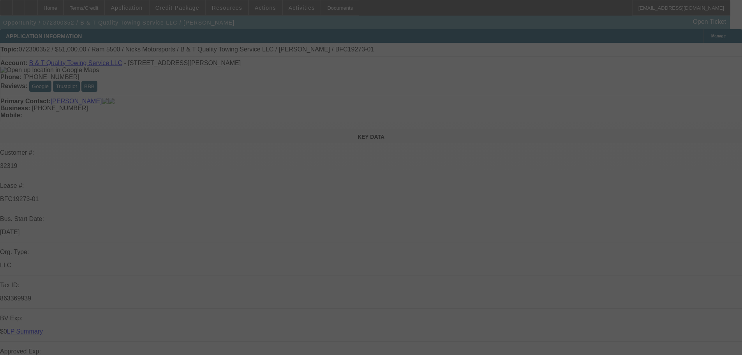
select select "0"
select select "6"
select select "0"
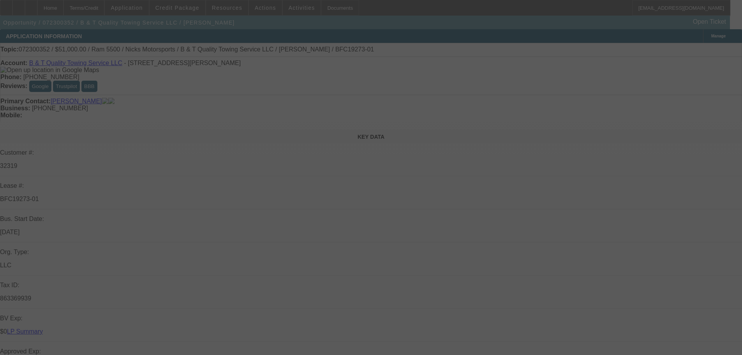
select select "0"
select select "0.1"
select select "4"
select select "0"
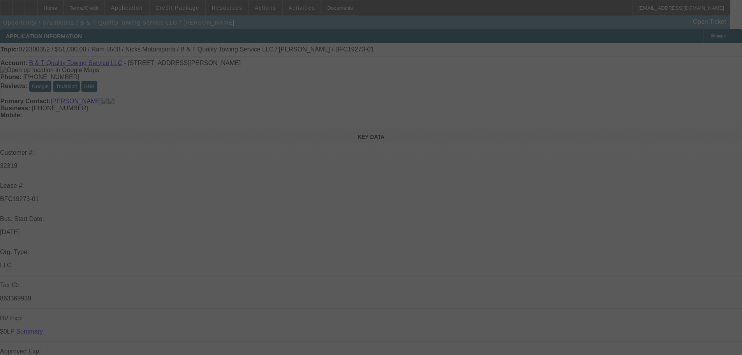
select select "0.1"
select select "4"
select select "0.2"
select select "0"
select select "0.1"
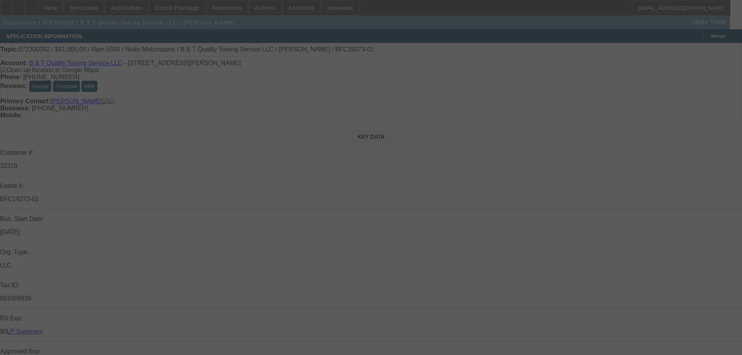
select select "4"
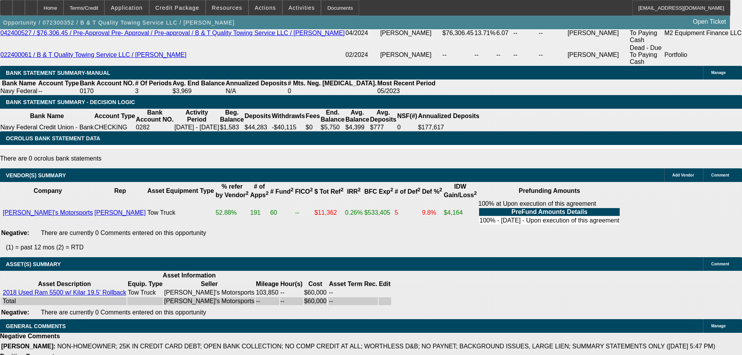
scroll to position [1400, 0]
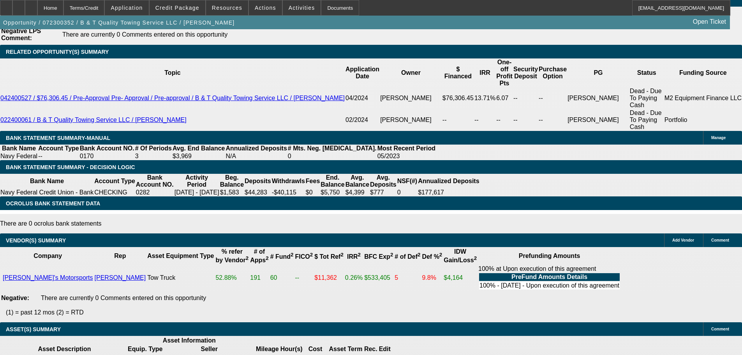
drag, startPoint x: 312, startPoint y: 282, endPoint x: 308, endPoint y: 236, distance: 45.7
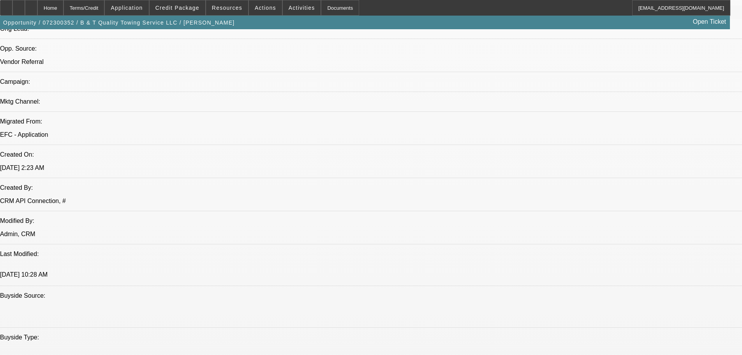
scroll to position [30, 0]
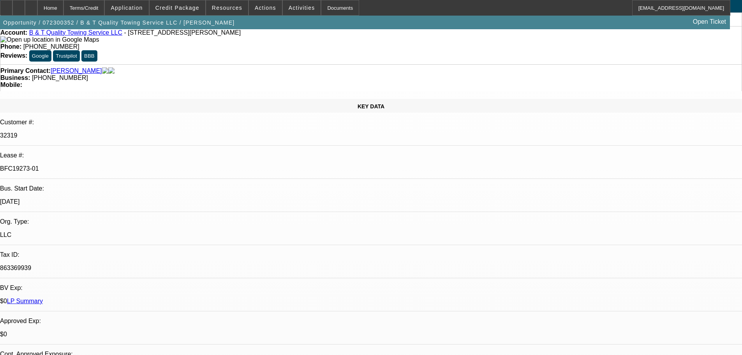
drag, startPoint x: 303, startPoint y: 245, endPoint x: 293, endPoint y: 165, distance: 80.1
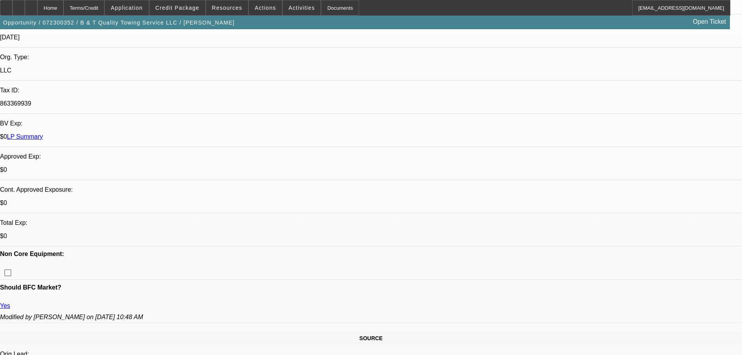
scroll to position [506, 0]
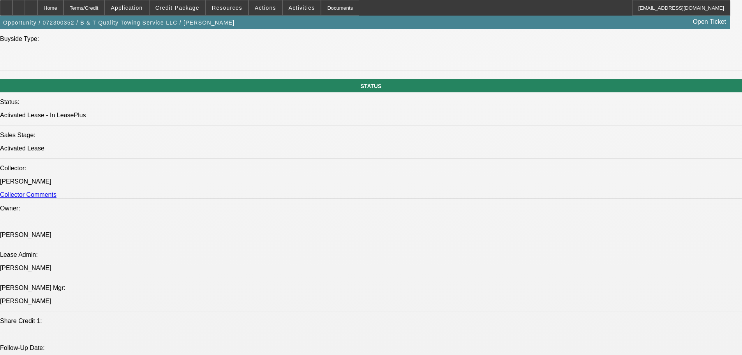
drag, startPoint x: 266, startPoint y: 228, endPoint x: 265, endPoint y: 235, distance: 7.3
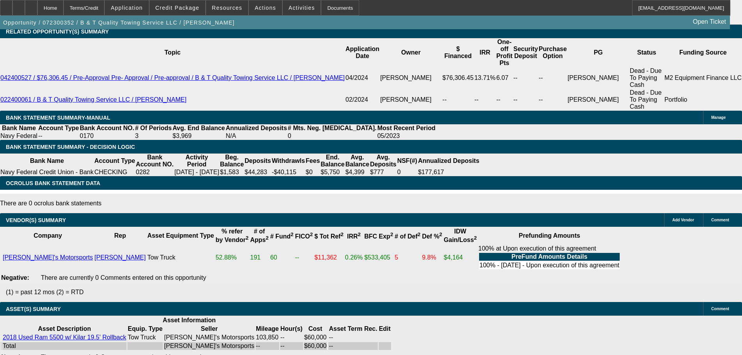
drag, startPoint x: 302, startPoint y: 172, endPoint x: 300, endPoint y: 183, distance: 11.5
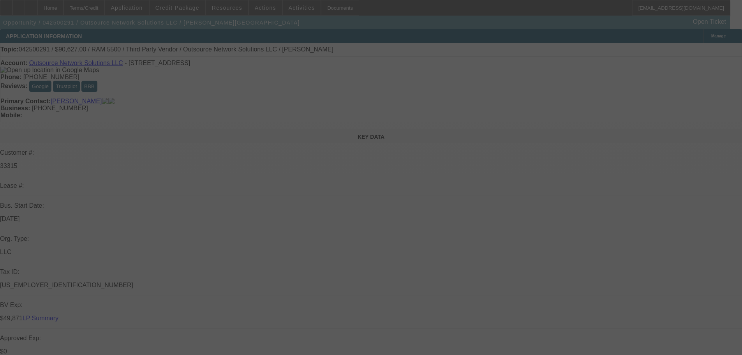
select select "0"
select select "6"
select select "0"
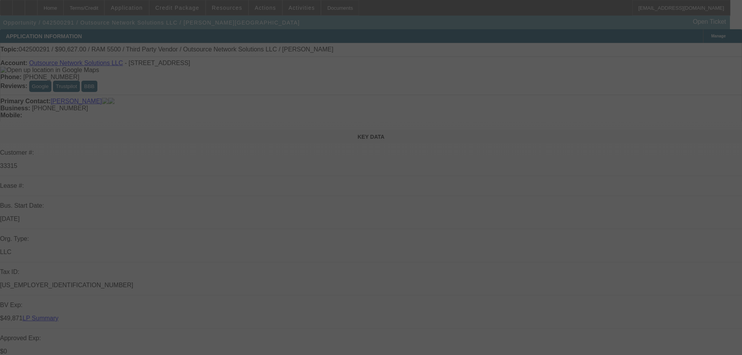
select select "0"
select select "6"
select select "0"
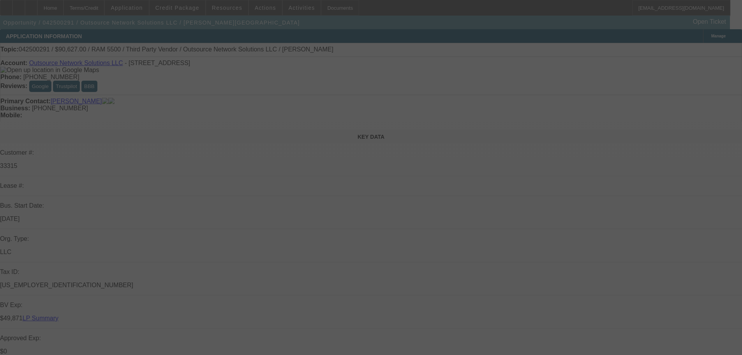
select select "0"
select select "6"
select select "0"
select select "2"
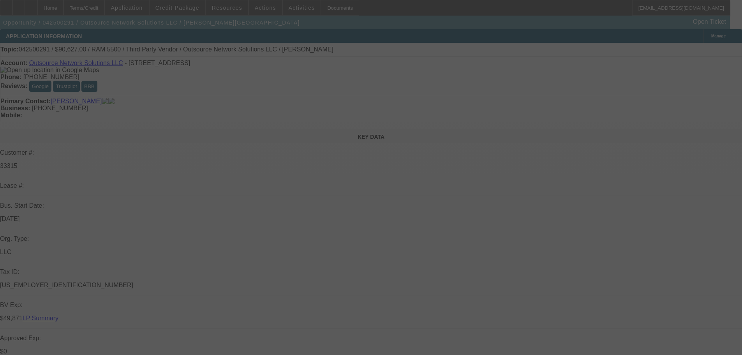
select select "0"
select select "6"
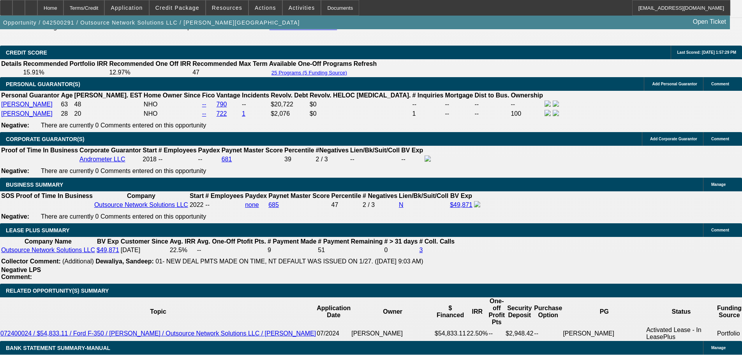
drag, startPoint x: 312, startPoint y: 269, endPoint x: 297, endPoint y: 331, distance: 63.4
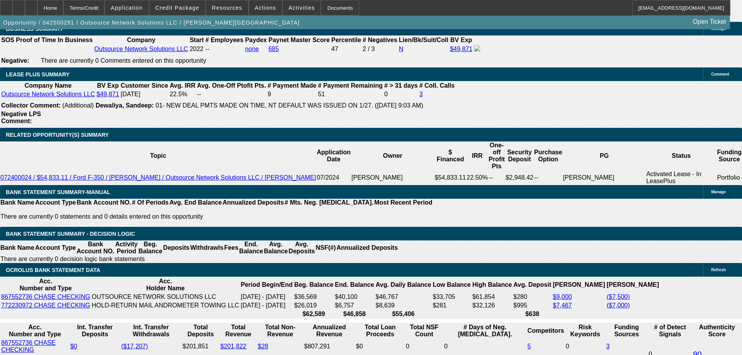
scroll to position [1268, 0]
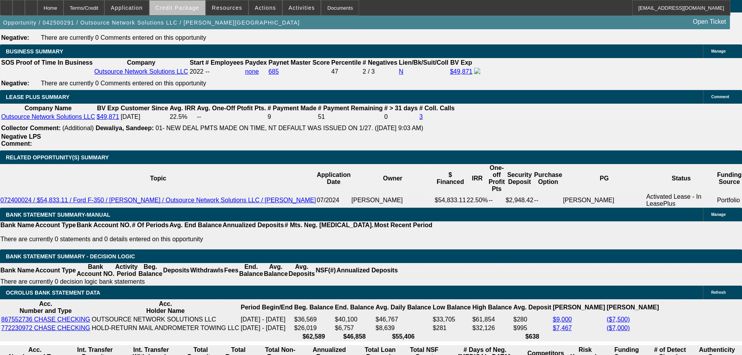
click at [199, 9] on span "Credit Package" at bounding box center [177, 8] width 44 height 6
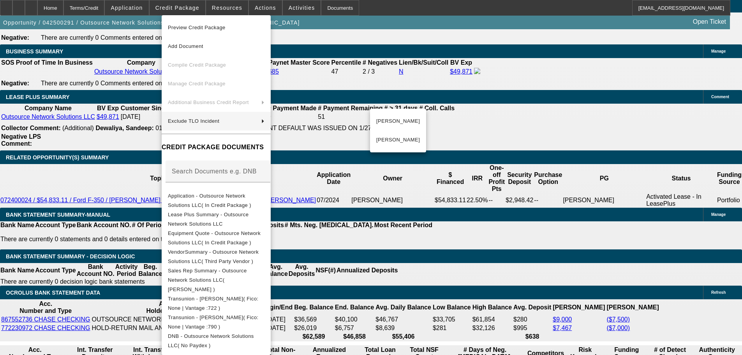
click at [455, 83] on div at bounding box center [371, 177] width 742 height 355
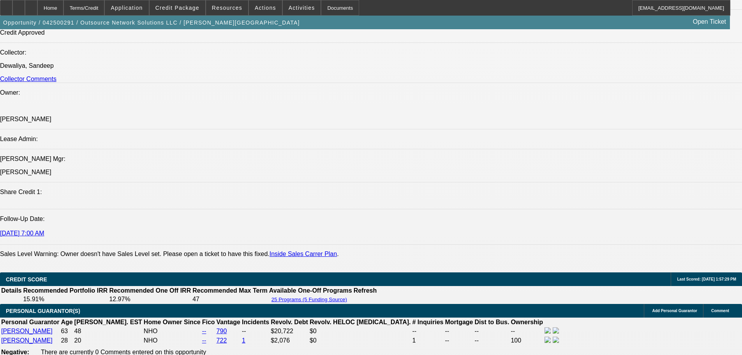
drag, startPoint x: 433, startPoint y: 85, endPoint x: 420, endPoint y: 36, distance: 50.7
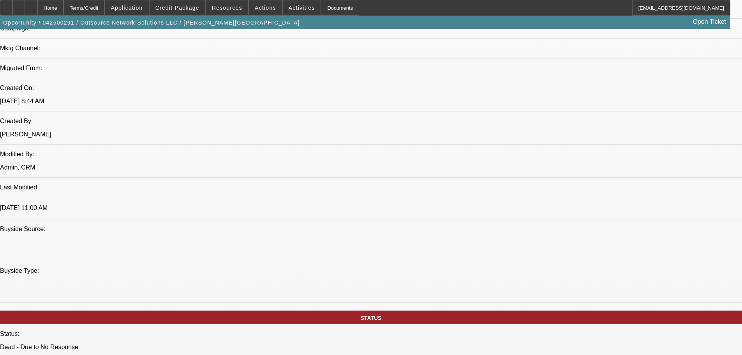
drag, startPoint x: 383, startPoint y: 271, endPoint x: 373, endPoint y: 187, distance: 85.1
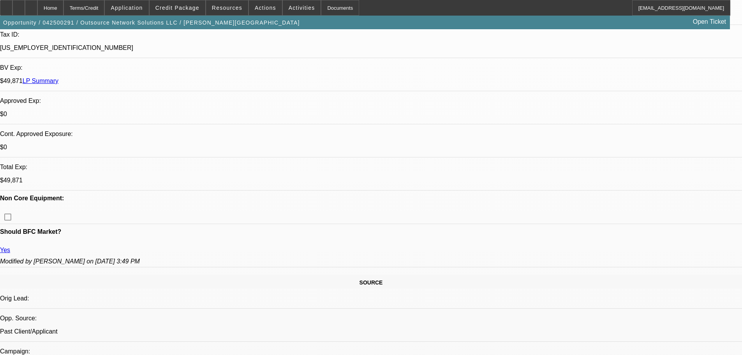
scroll to position [222, 0]
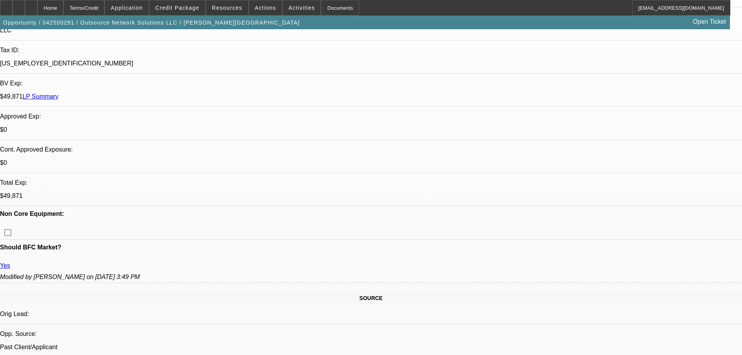
scroll to position [545, 0]
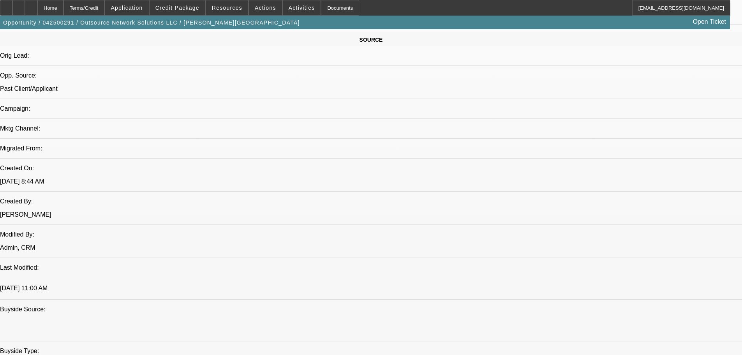
scroll to position [402, 0]
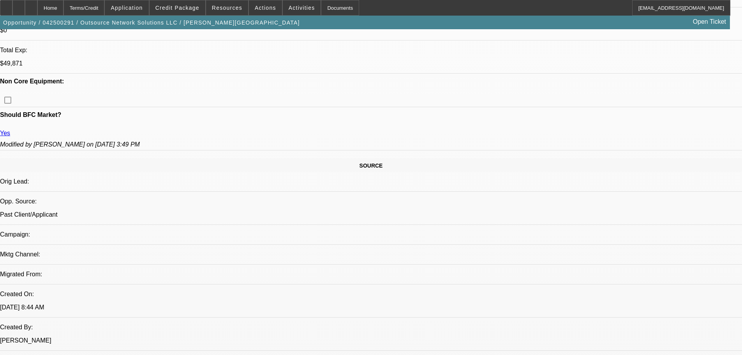
drag, startPoint x: 257, startPoint y: 232, endPoint x: 259, endPoint y: 182, distance: 49.5
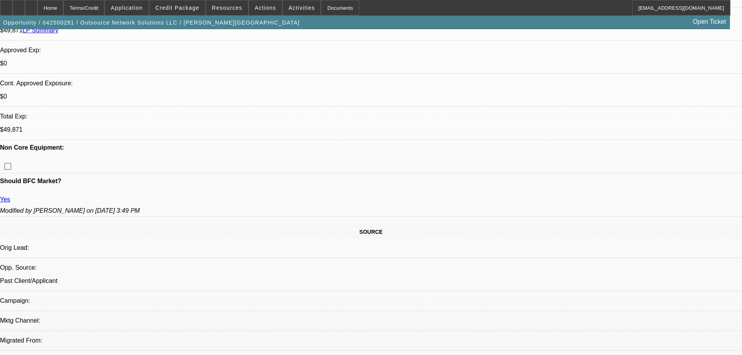
scroll to position [467, 0]
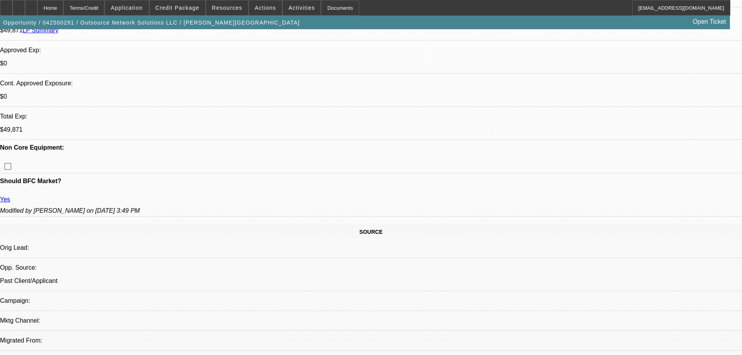
scroll to position [0, 0]
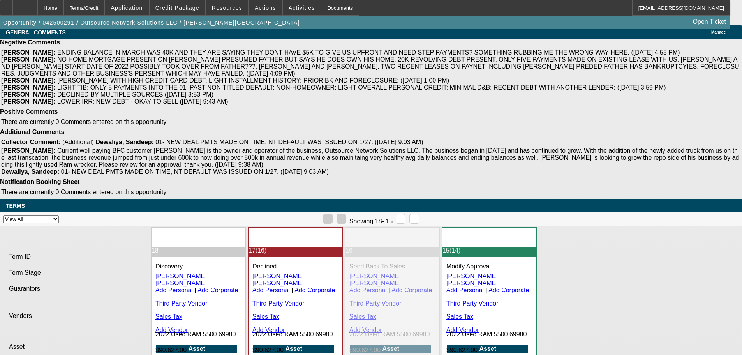
drag, startPoint x: 273, startPoint y: 189, endPoint x: 296, endPoint y: 299, distance: 113.0
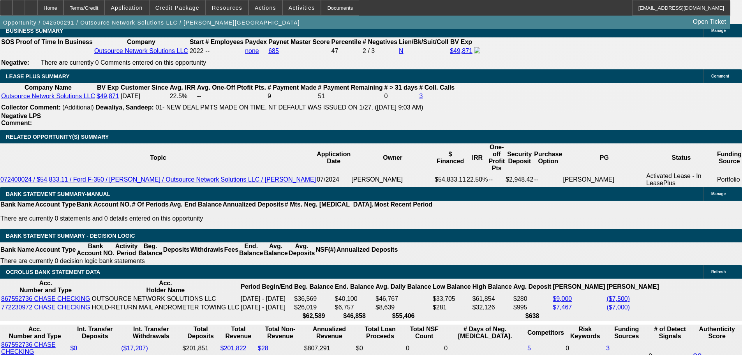
scroll to position [1288, 0]
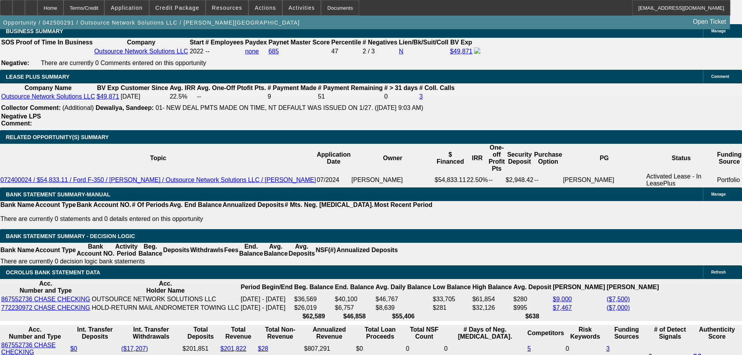
select select "0"
select select "2"
select select "0"
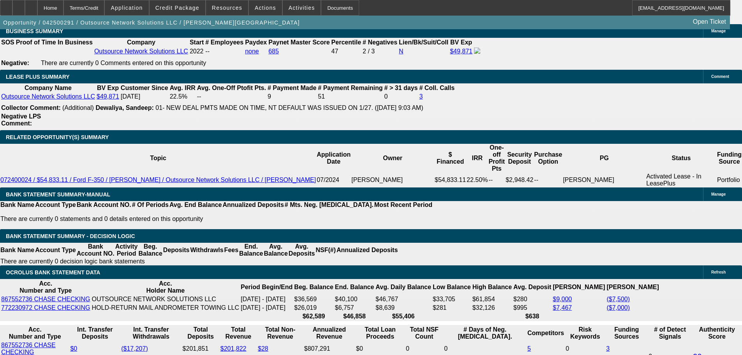
select select "6"
select select "0"
select select "2"
select select "0"
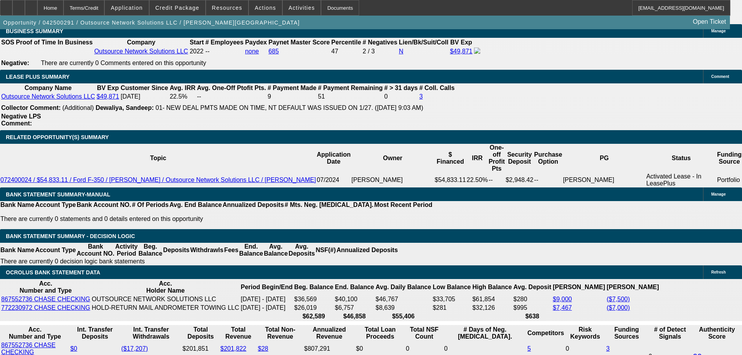
select select "6"
select select "0"
select select "2"
select select "0"
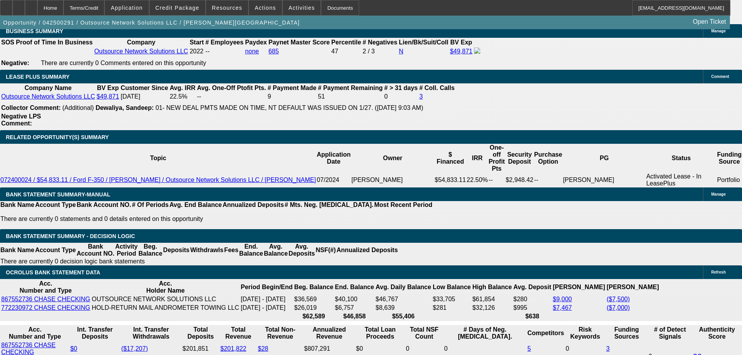
select select "6"
select select "0"
select select "2"
select select "0"
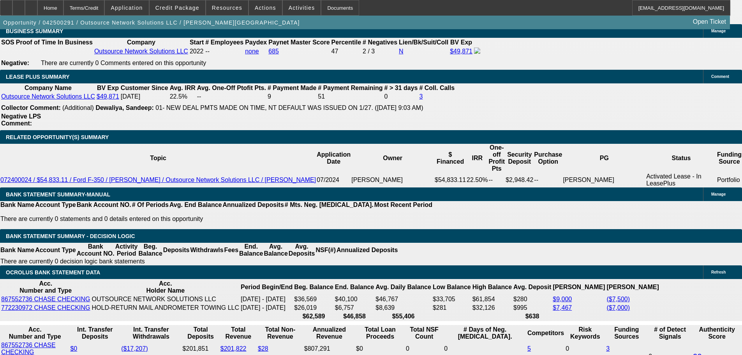
select select "6"
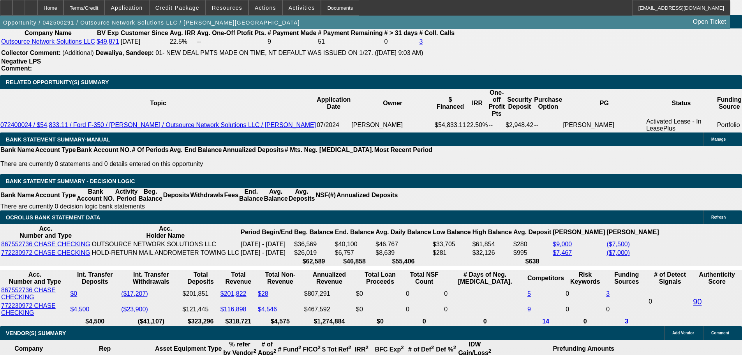
scroll to position [1366, 0]
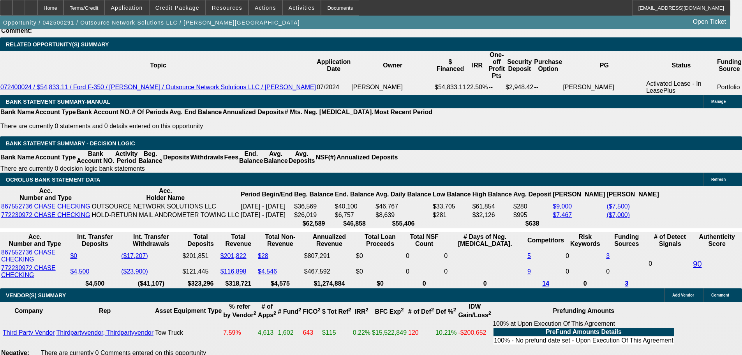
scroll to position [1405, 0]
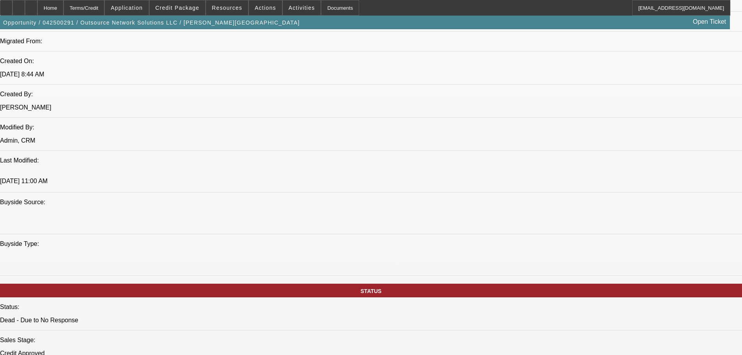
scroll to position [71, 0]
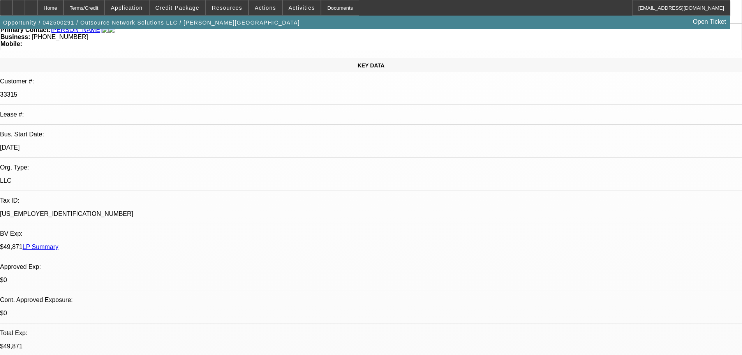
drag, startPoint x: 497, startPoint y: 273, endPoint x: 454, endPoint y: 155, distance: 124.8
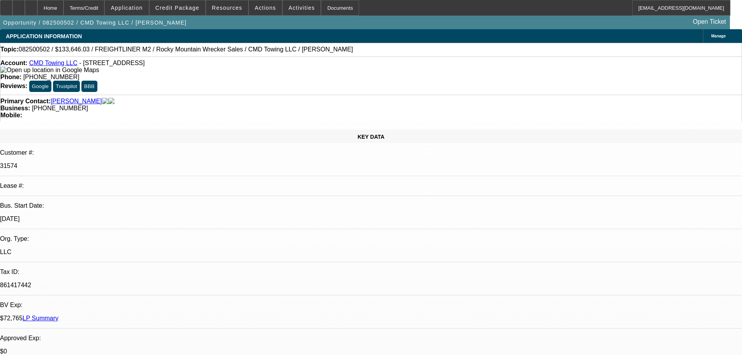
select select "0"
select select "6"
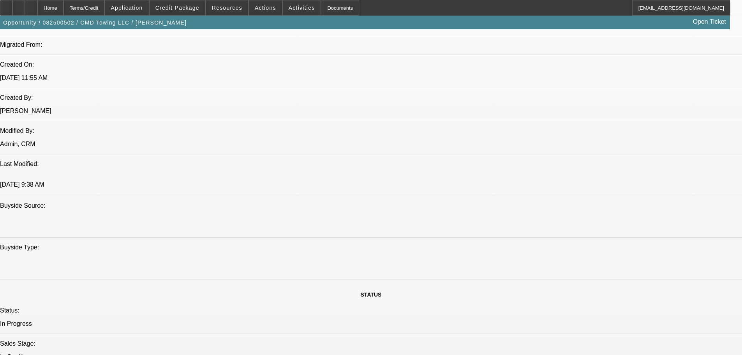
drag, startPoint x: 97, startPoint y: 153, endPoint x: 132, endPoint y: 309, distance: 160.5
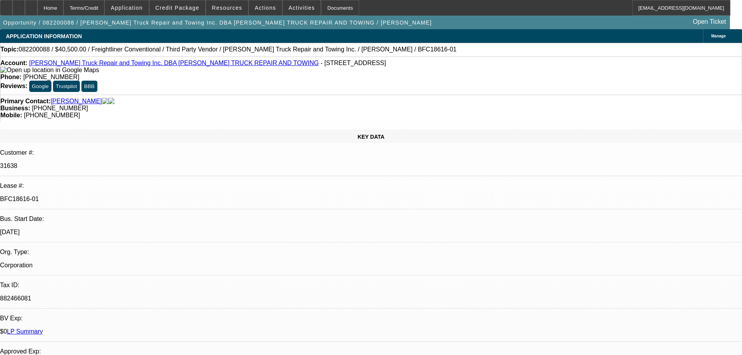
select select "0.1"
select select "0"
select select "6"
select select "0.1"
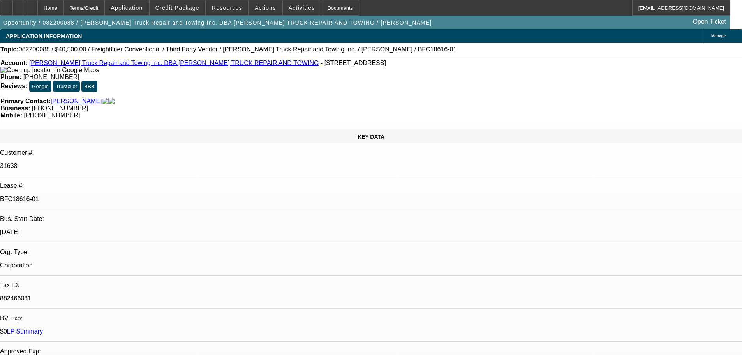
select select "0"
select select "6"
select select "0.1"
select select "0"
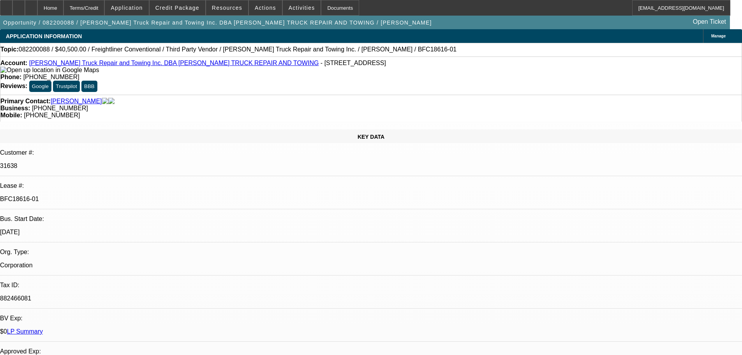
select select "0"
select select "6"
select select "0.1"
select select "0"
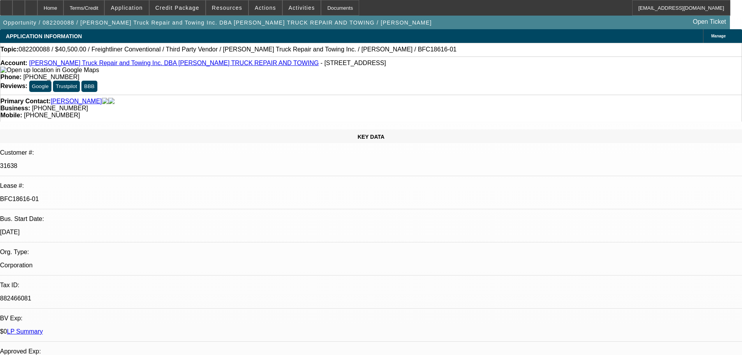
select select "6"
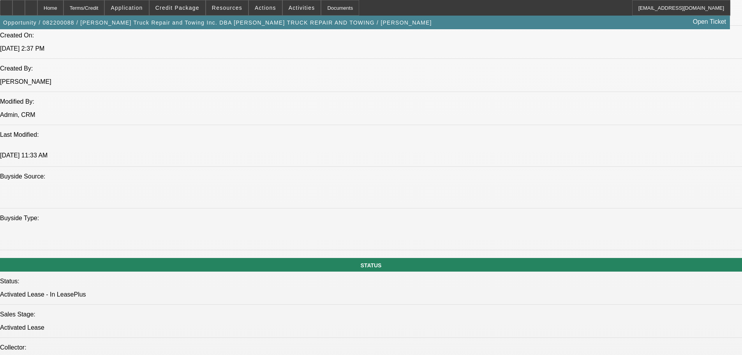
drag, startPoint x: 328, startPoint y: 164, endPoint x: 342, endPoint y: 241, distance: 78.0
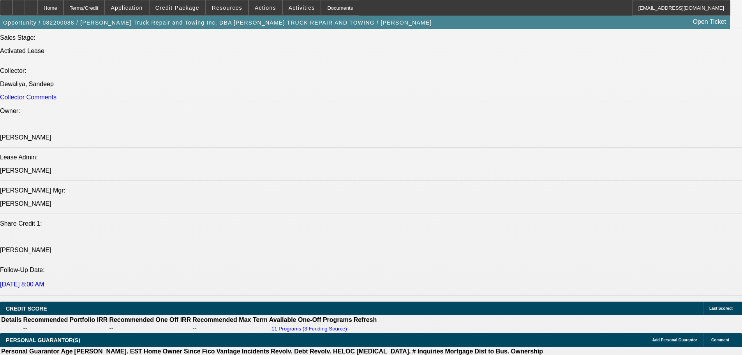
drag, startPoint x: 342, startPoint y: 241, endPoint x: 343, endPoint y: 315, distance: 73.6
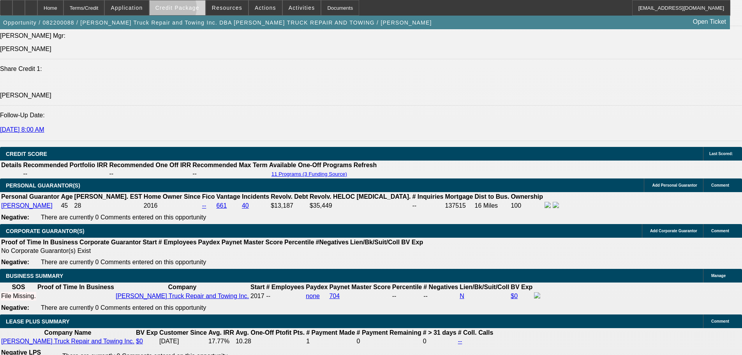
click at [183, 10] on span "Credit Package" at bounding box center [177, 8] width 44 height 6
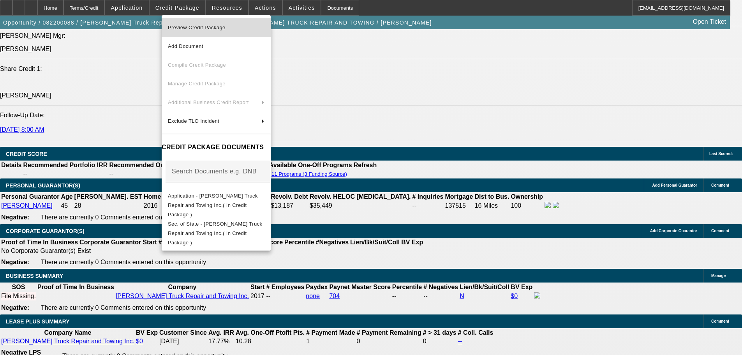
click at [239, 24] on span "Preview Credit Package" at bounding box center [216, 27] width 97 height 9
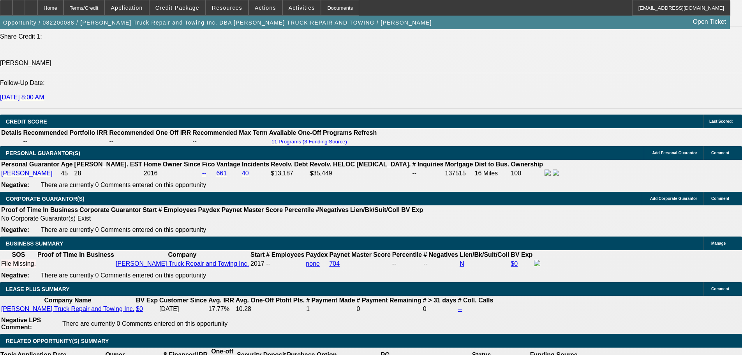
scroll to position [1201, 0]
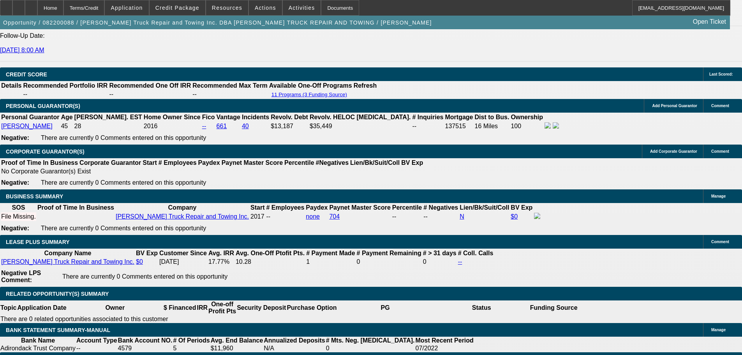
drag, startPoint x: 206, startPoint y: 178, endPoint x: 204, endPoint y: 151, distance: 26.9
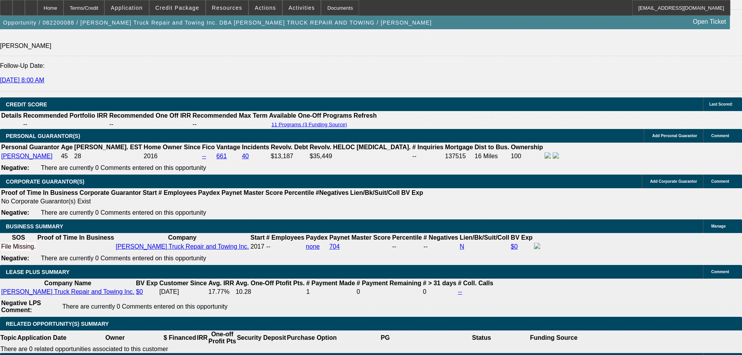
drag, startPoint x: 202, startPoint y: 178, endPoint x: 199, endPoint y: 153, distance: 24.3
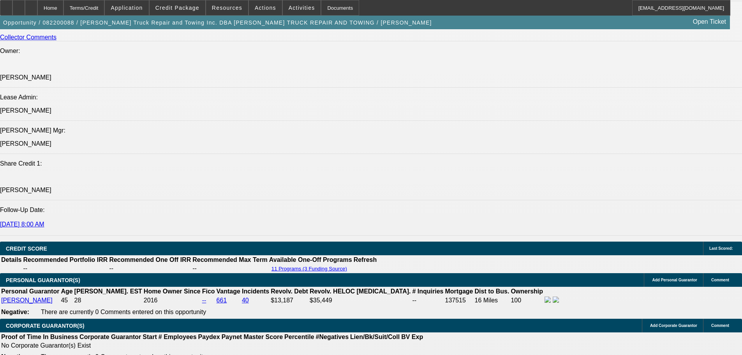
drag, startPoint x: 199, startPoint y: 153, endPoint x: 203, endPoint y: 129, distance: 25.1
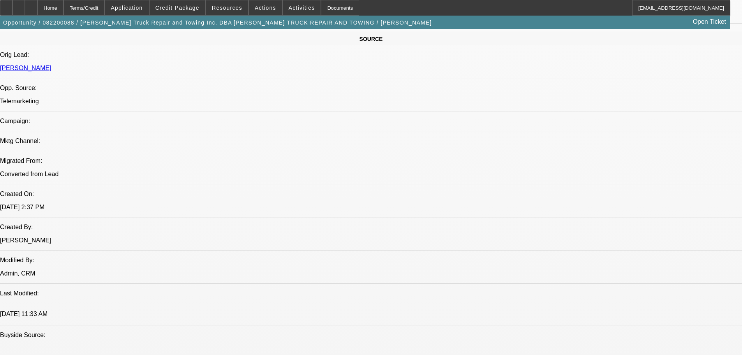
drag, startPoint x: 223, startPoint y: 169, endPoint x: 227, endPoint y: 147, distance: 22.2
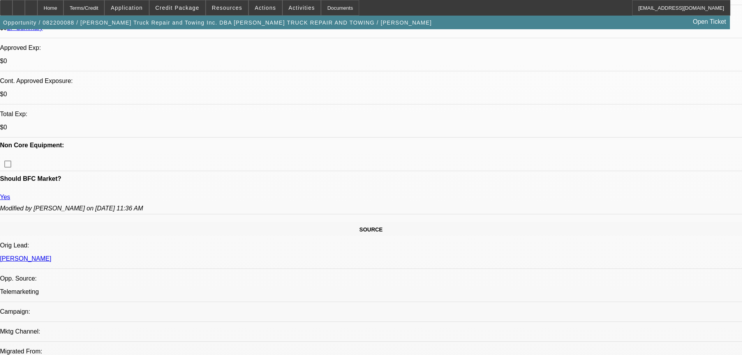
drag, startPoint x: 229, startPoint y: 150, endPoint x: 257, endPoint y: 48, distance: 106.4
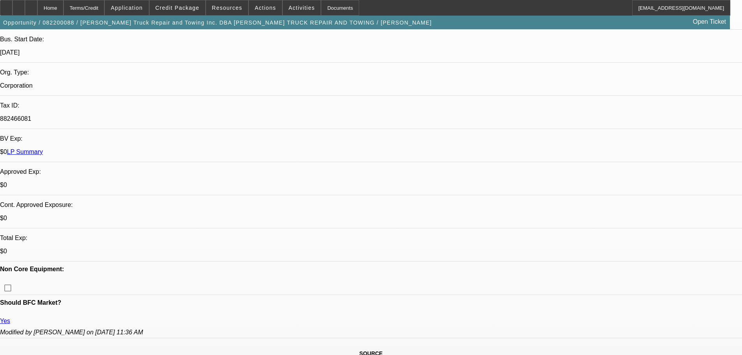
drag, startPoint x: 257, startPoint y: 207, endPoint x: 258, endPoint y: 211, distance: 4.4
